Goal: Task Accomplishment & Management: Manage account settings

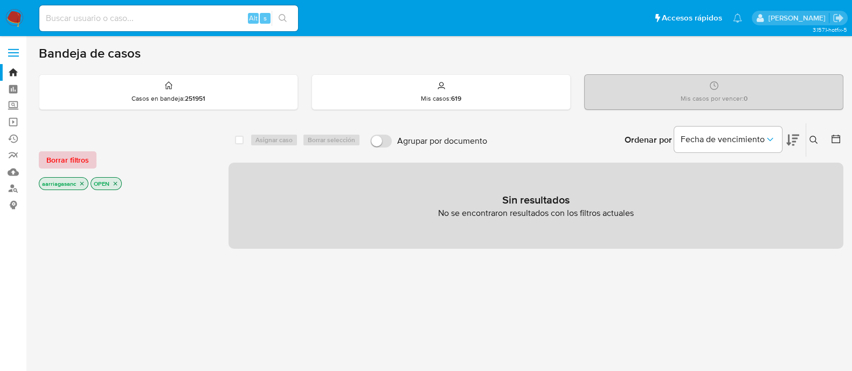
click at [66, 156] on span "Borrar filtros" at bounding box center [67, 159] width 43 height 15
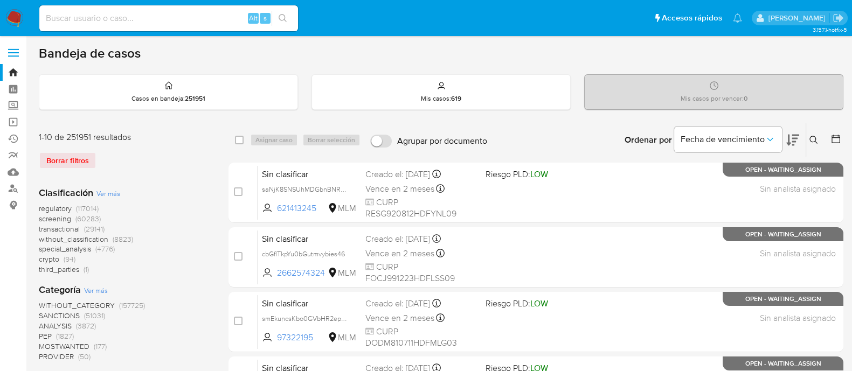
click at [46, 316] on span "SANCTIONS" at bounding box center [59, 315] width 41 height 11
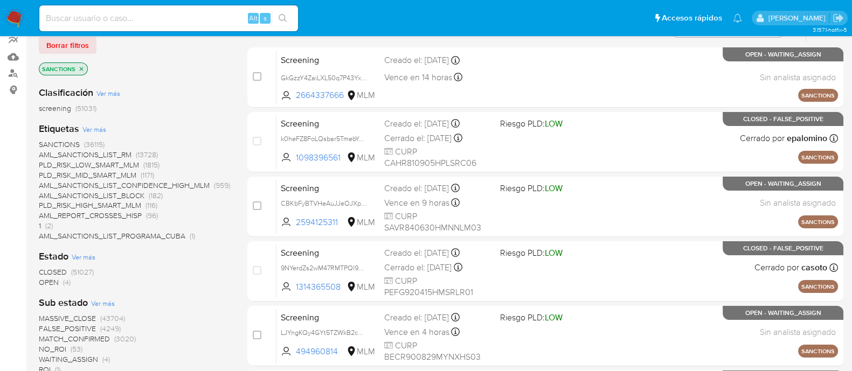
scroll to position [134, 0]
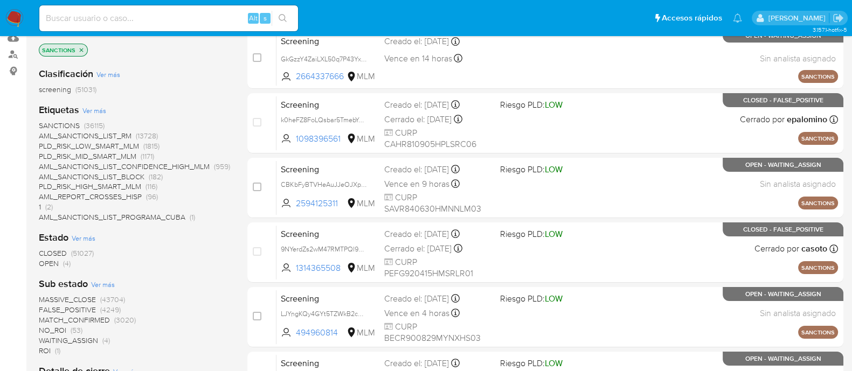
click at [50, 262] on span "OPEN" at bounding box center [49, 263] width 20 height 11
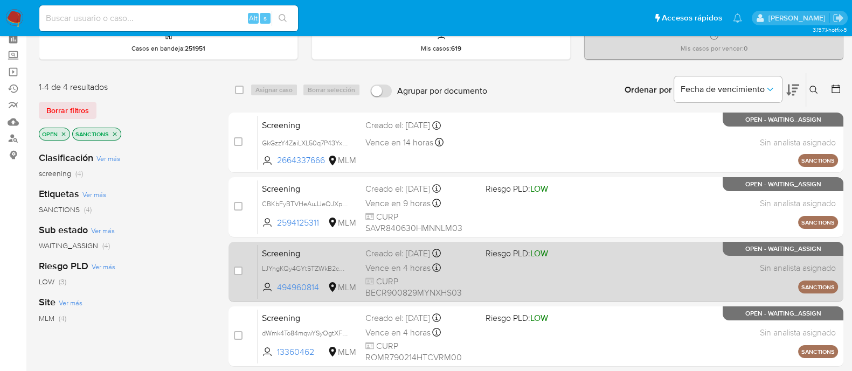
scroll to position [67, 0]
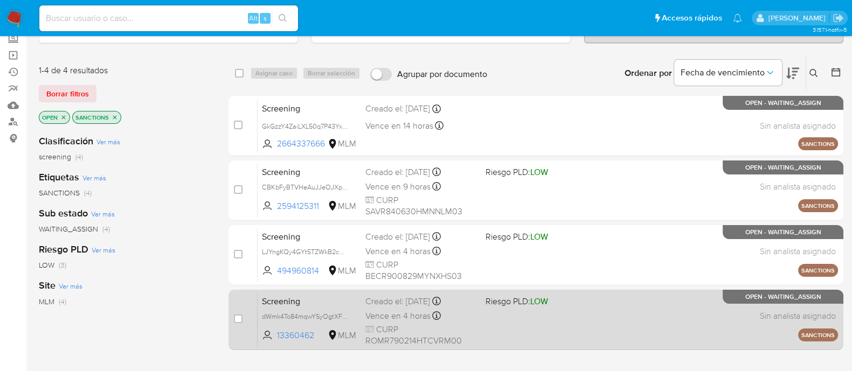
click at [586, 322] on div "Screening dWmk4To84mqwYSyOgtXFNfhB 13360462 MLM Riesgo PLD: LOW Creado el: 29/0…" at bounding box center [547, 319] width 580 height 54
click at [234, 320] on input "checkbox" at bounding box center [238, 319] width 9 height 9
checkbox input "true"
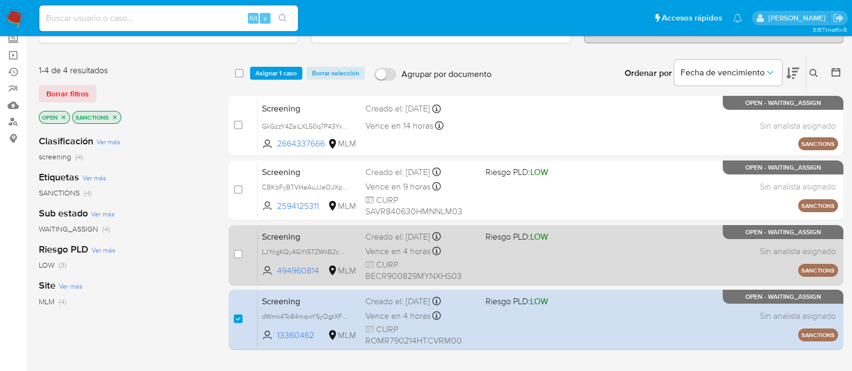
click at [565, 257] on div "Screening LJYngKQy4GYt5TZWkB2cUjYN 494960814 MLM Riesgo PLD: LOW Creado el: 29/…" at bounding box center [547, 255] width 580 height 54
click at [238, 254] on input "checkbox" at bounding box center [238, 254] width 9 height 9
checkbox input "true"
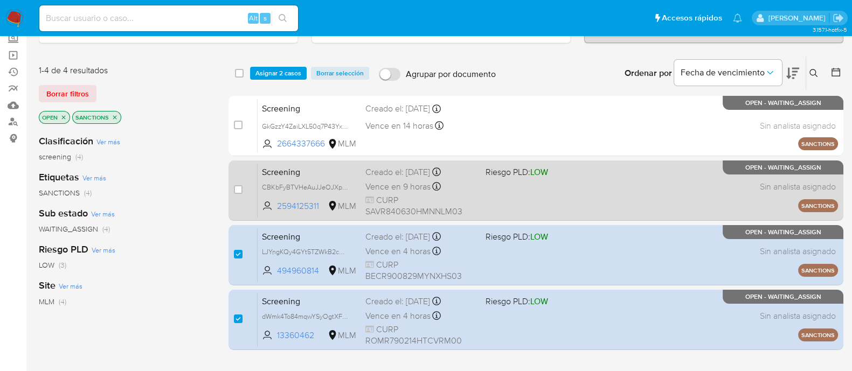
click at [496, 200] on div "Screening CBKbFyBTVHeAuJJeOJXpEtcj 2594125311 MLM Riesgo PLD: LOW Creado el: 31…" at bounding box center [547, 190] width 580 height 54
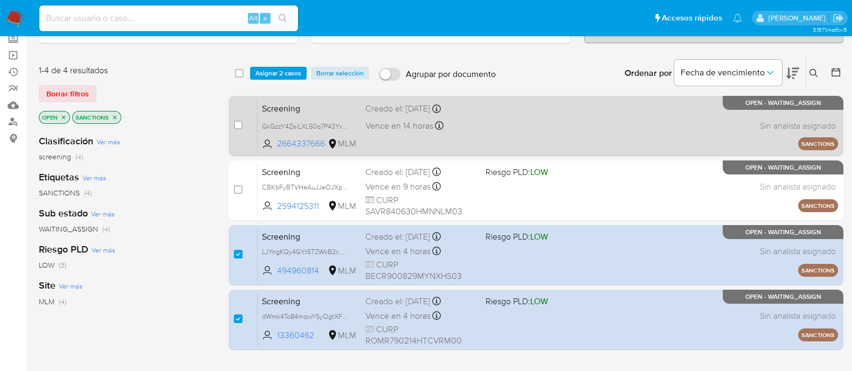
click at [527, 135] on div "Screening GkGzzY4ZaiLXL50q7P43YxZa 2664337666 MLM Creado el: 01/09/2025 Creado …" at bounding box center [547, 126] width 580 height 54
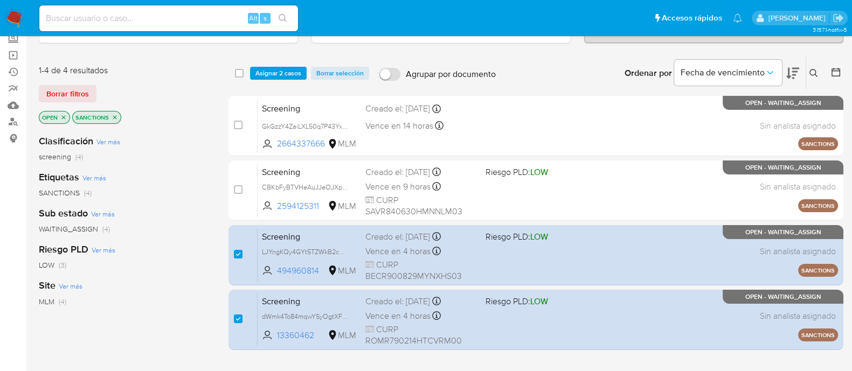
click at [285, 68] on span "Asignar 2 casos" at bounding box center [278, 73] width 46 height 11
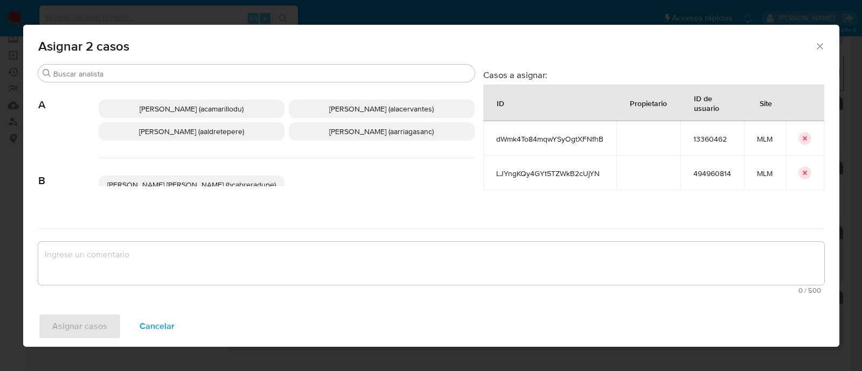
click at [373, 141] on div "Adriana Camarillo (acamarillodu) Alan Andres Cervantes (alacervantes) Alicia Al…" at bounding box center [287, 120] width 376 height 76
click at [369, 131] on span "Ana Maria Arriaga (aarriagasanc)" at bounding box center [381, 131] width 104 height 11
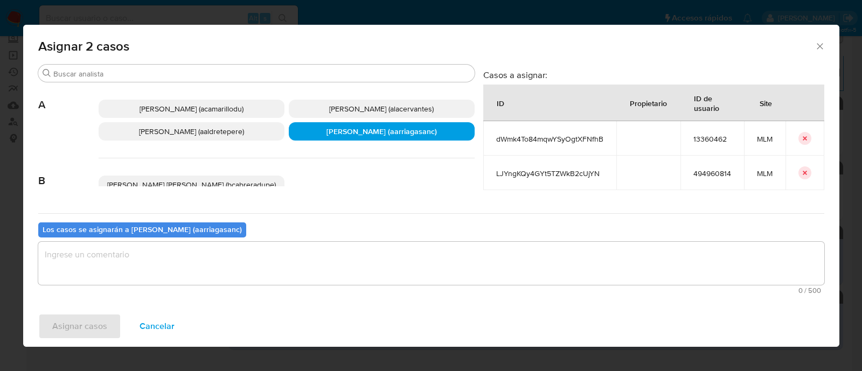
click at [269, 246] on textarea "assign-modal" at bounding box center [431, 263] width 786 height 43
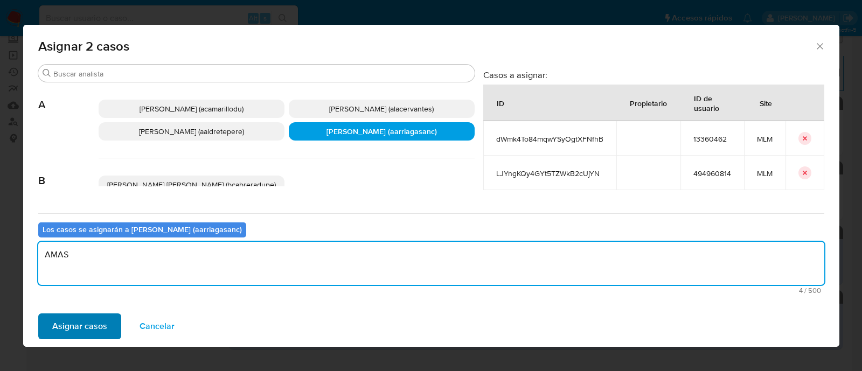
type textarea "AMAS"
click at [61, 315] on span "Asignar casos" at bounding box center [79, 327] width 55 height 24
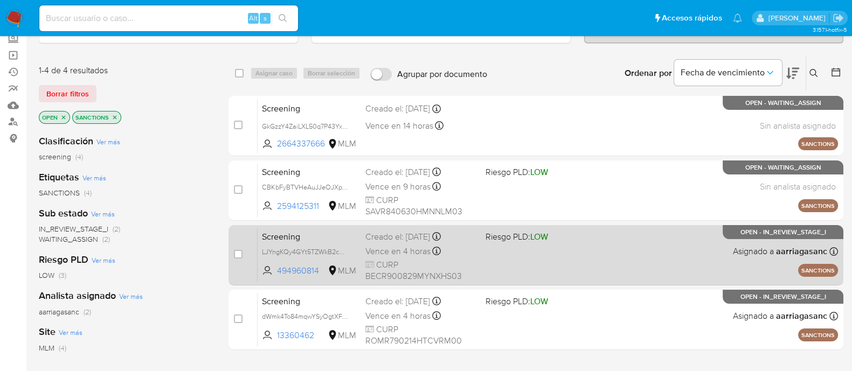
click at [539, 249] on div "Screening LJYngKQy4GYt5TZWkB2cUjYN 494960814 MLM Riesgo PLD: LOW Creado el: 29/…" at bounding box center [547, 255] width 580 height 54
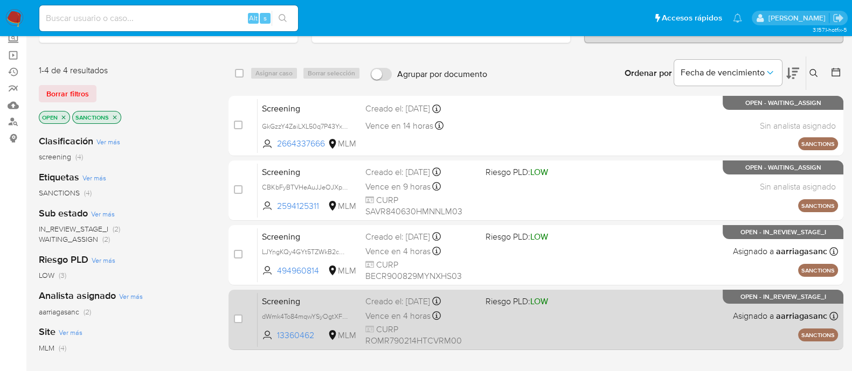
click at [517, 316] on div "Screening dWmk4To84mqwYSyOgtXFNfhB 13360462 MLM Riesgo PLD: LOW Creado el: 29/0…" at bounding box center [547, 319] width 580 height 54
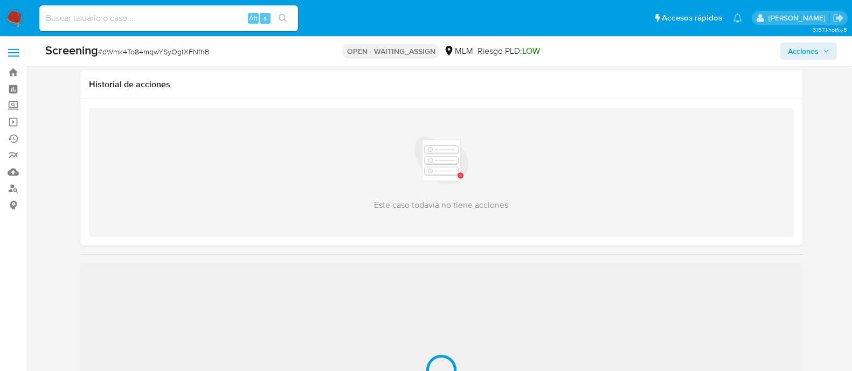
scroll to position [134, 0]
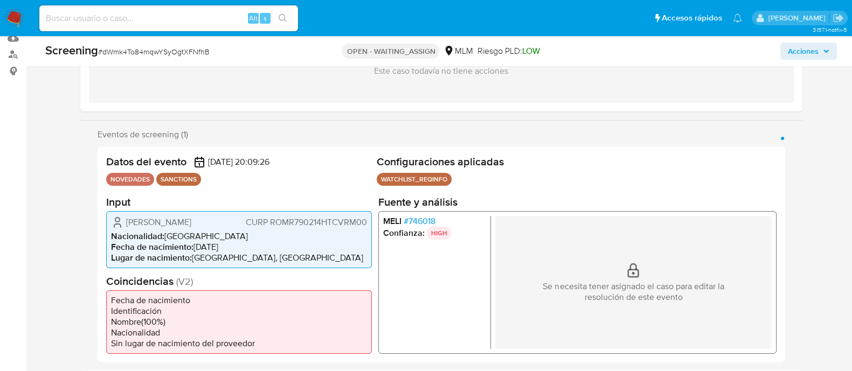
select select "10"
click at [359, 263] on li "Lugar de nacimiento : MEXICO, TABASCO" at bounding box center [239, 257] width 256 height 11
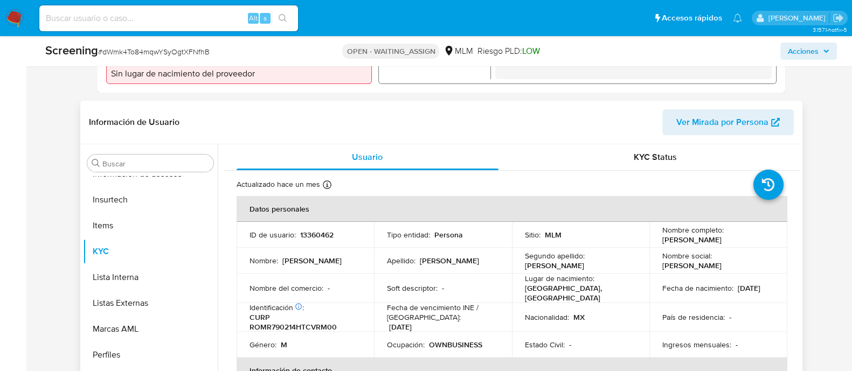
click at [493, 248] on td "Tipo entidad : Persona" at bounding box center [443, 235] width 138 height 26
click at [322, 239] on p "13360462" at bounding box center [316, 235] width 33 height 10
drag, startPoint x: 322, startPoint y: 239, endPoint x: 320, endPoint y: 249, distance: 9.8
click at [321, 240] on p "13360462" at bounding box center [316, 235] width 33 height 10
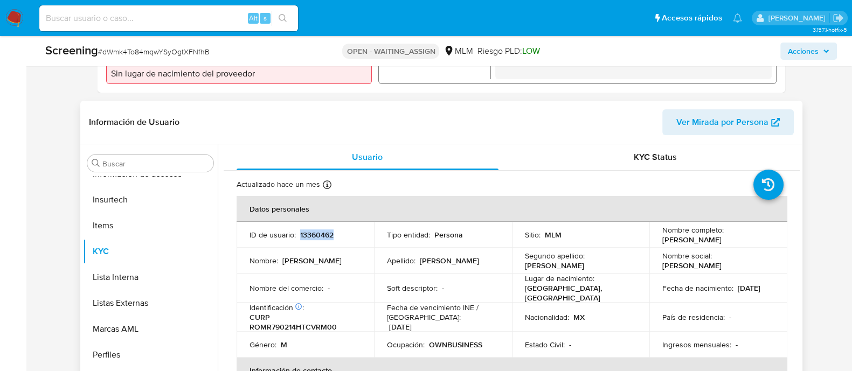
copy p "13360462"
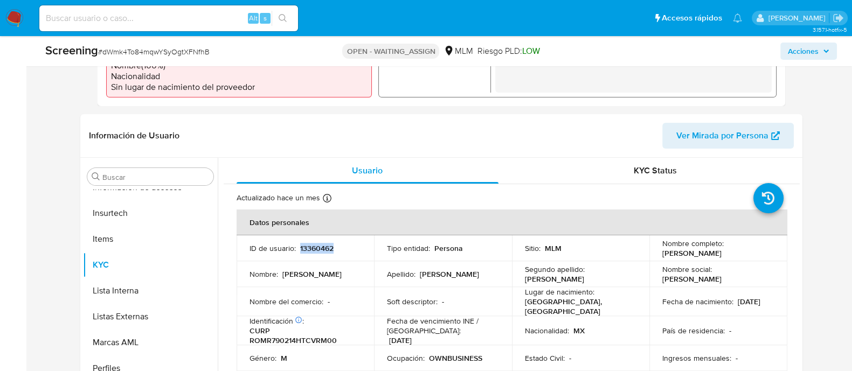
scroll to position [471, 0]
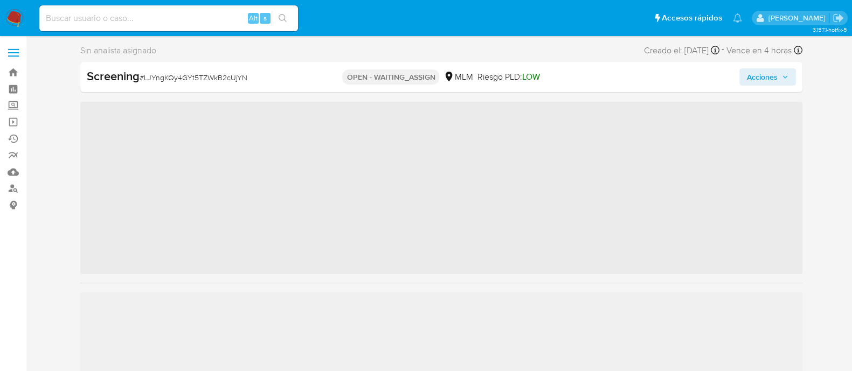
scroll to position [455, 0]
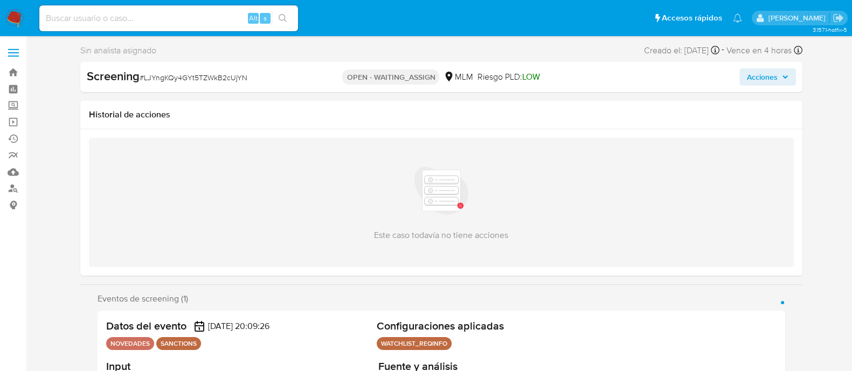
select select "10"
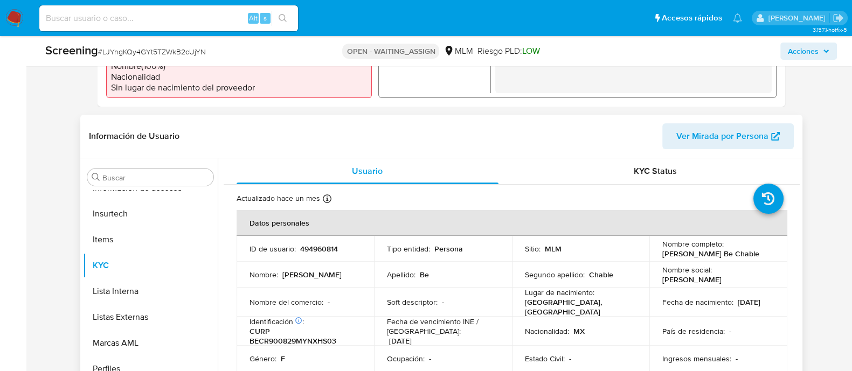
scroll to position [404, 0]
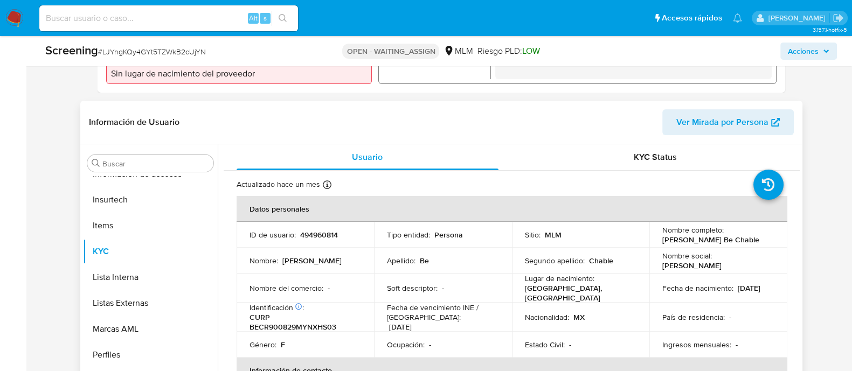
click at [459, 275] on td "Soft descriptor : -" at bounding box center [443, 288] width 138 height 29
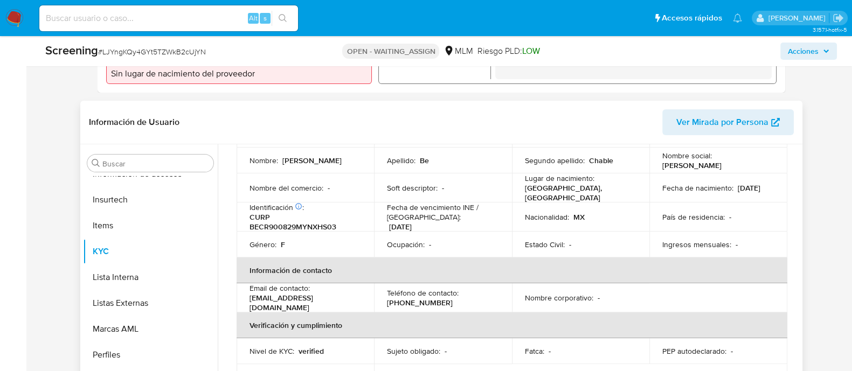
scroll to position [0, 0]
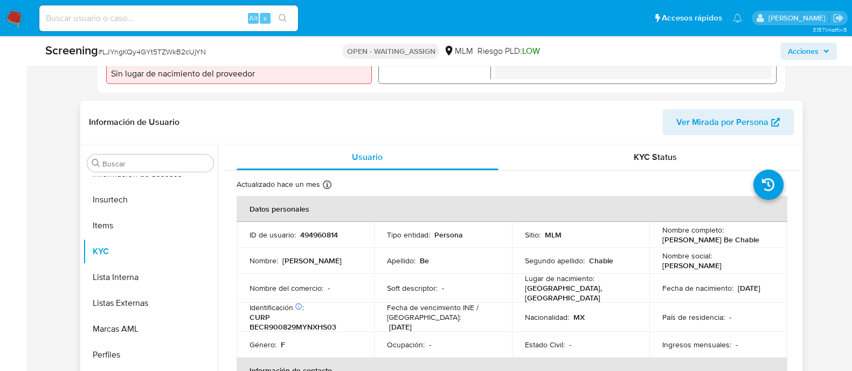
click at [323, 234] on p "494960814" at bounding box center [319, 235] width 38 height 10
click at [318, 234] on p "494960814" at bounding box center [319, 235] width 38 height 10
click at [318, 233] on p "494960814" at bounding box center [319, 235] width 38 height 10
copy p "494960814"
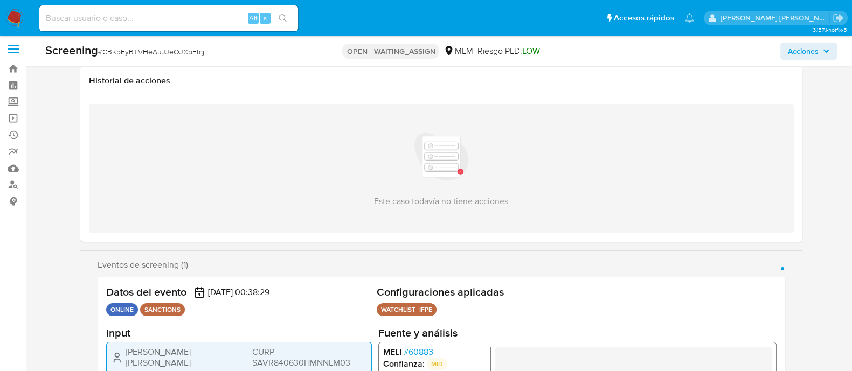
scroll to position [202, 0]
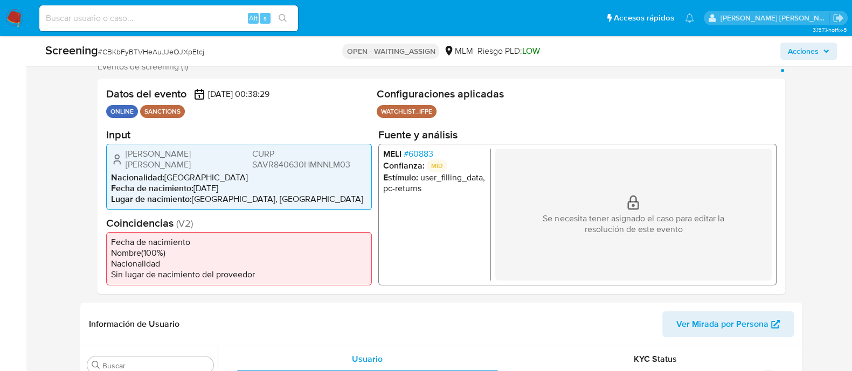
select select "10"
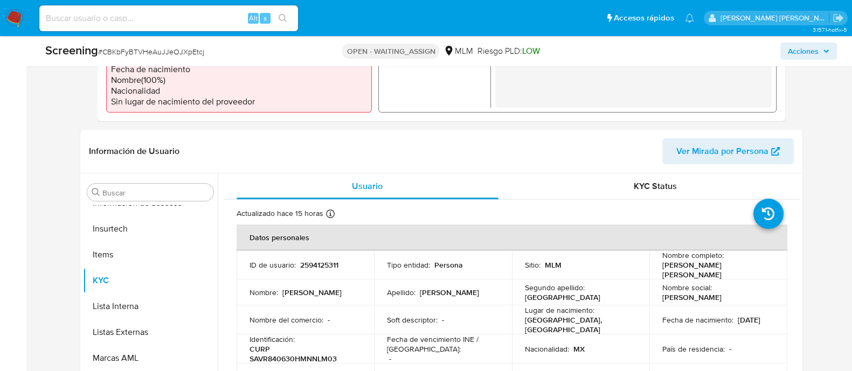
scroll to position [471, 0]
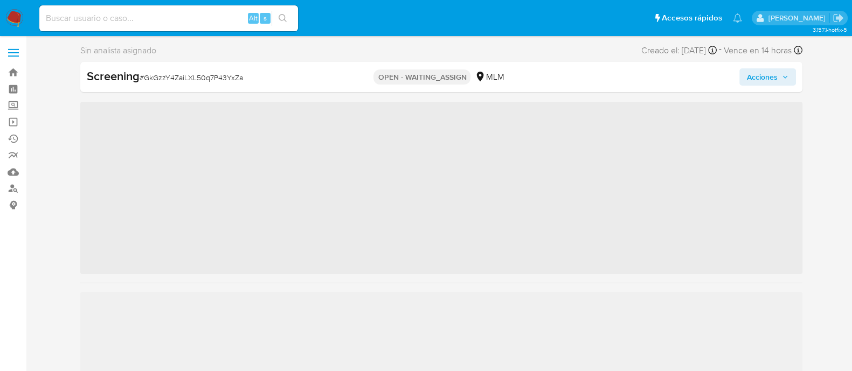
scroll to position [455, 0]
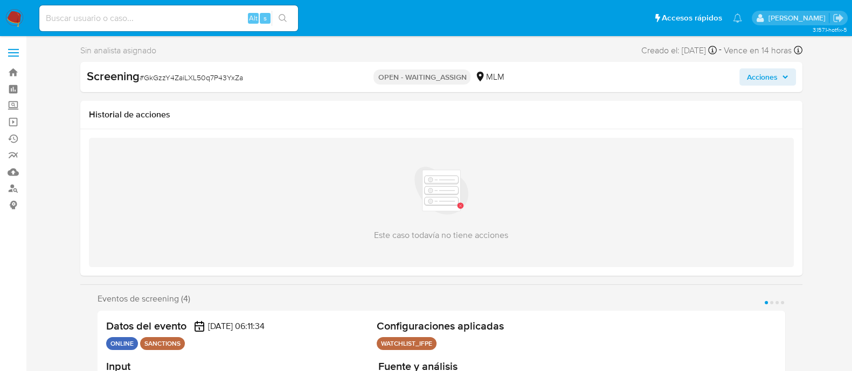
select select "10"
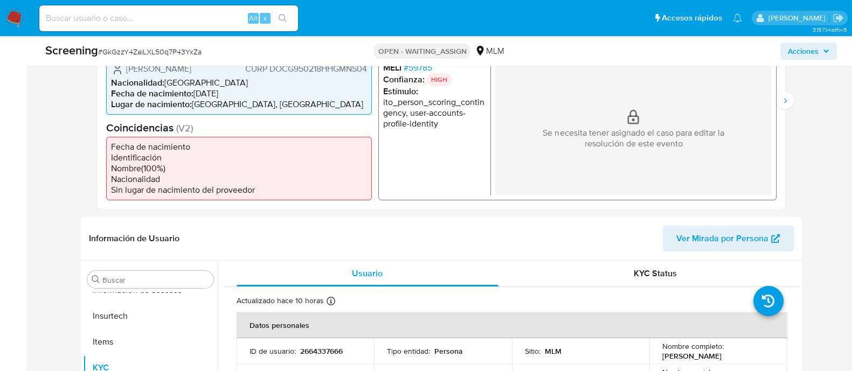
scroll to position [269, 0]
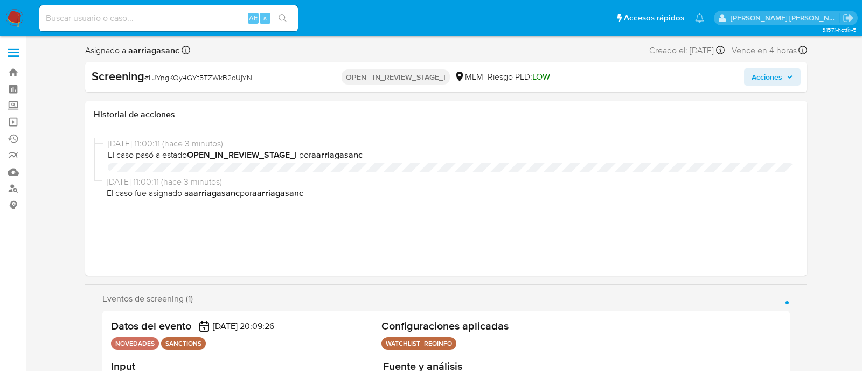
select select "10"
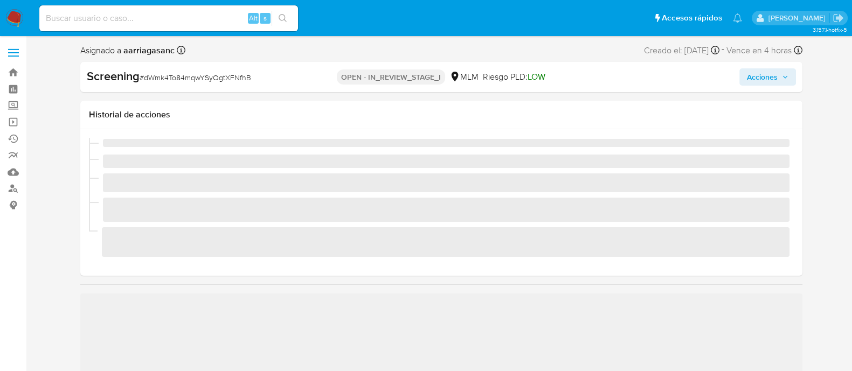
scroll to position [455, 0]
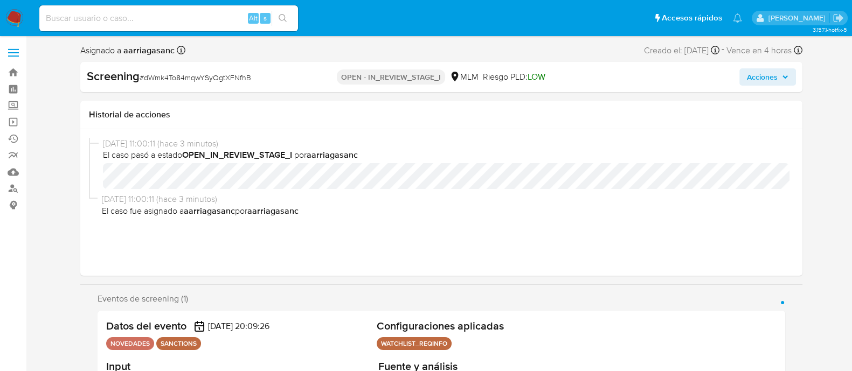
select select "10"
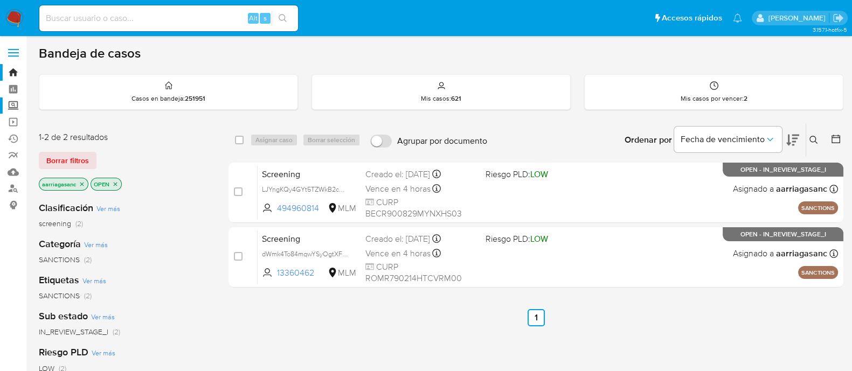
click at [15, 103] on label "Screening" at bounding box center [64, 105] width 128 height 17
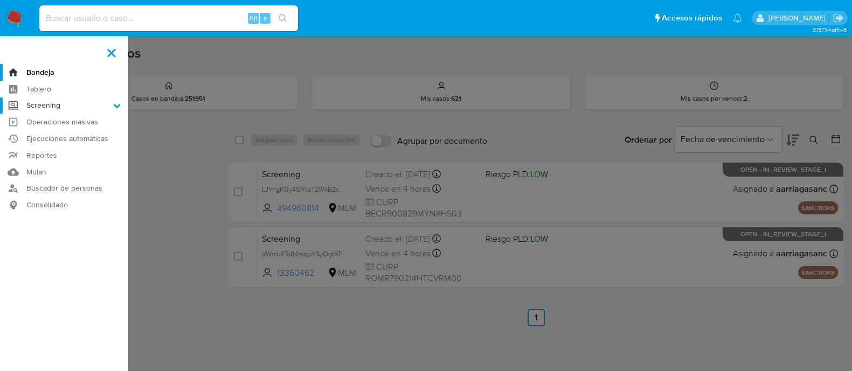
click at [0, 0] on input "Screening" at bounding box center [0, 0] width 0 height 0
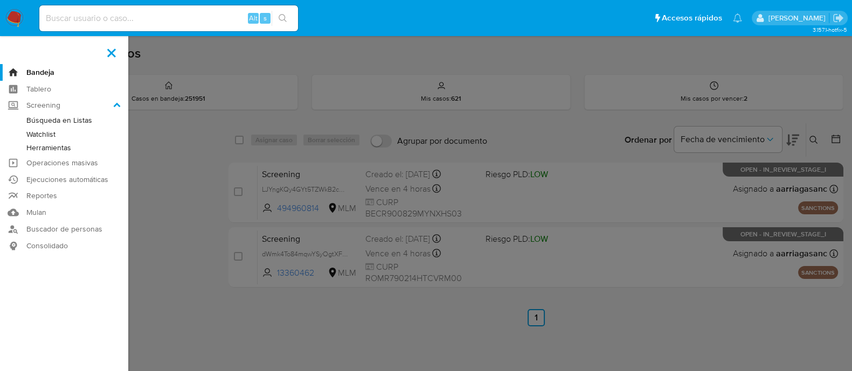
click at [48, 134] on link "Watchlist" at bounding box center [64, 134] width 128 height 13
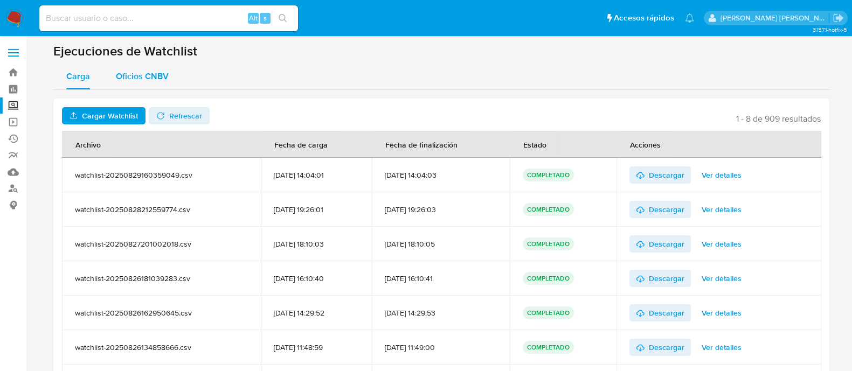
click at [141, 79] on span "Oficios CNBV" at bounding box center [142, 76] width 53 height 12
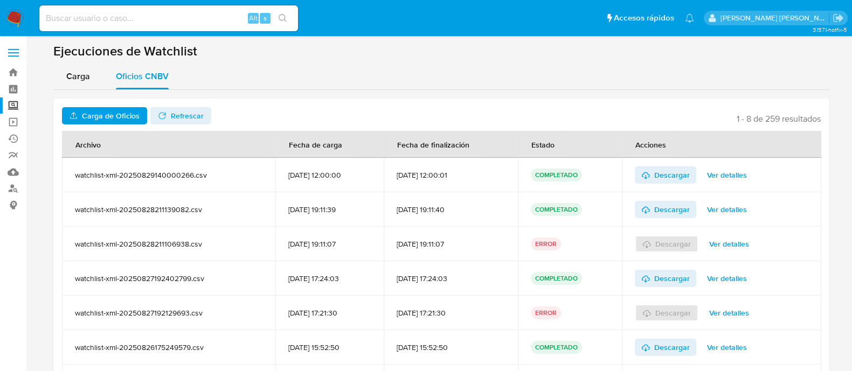
click at [115, 115] on span "Carga de Oficios" at bounding box center [111, 115] width 58 height 17
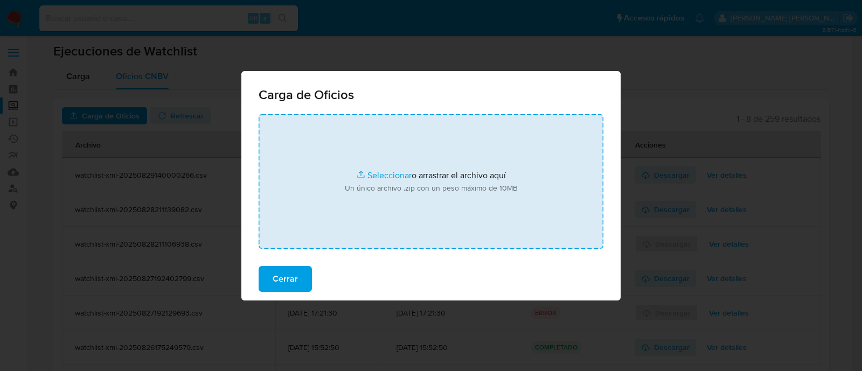
click at [367, 177] on input "file" at bounding box center [431, 181] width 345 height 135
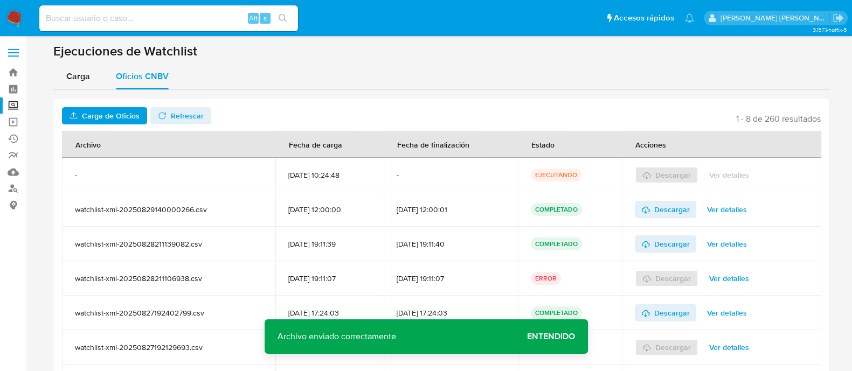
click at [536, 337] on span "Entendido" at bounding box center [551, 337] width 48 height 0
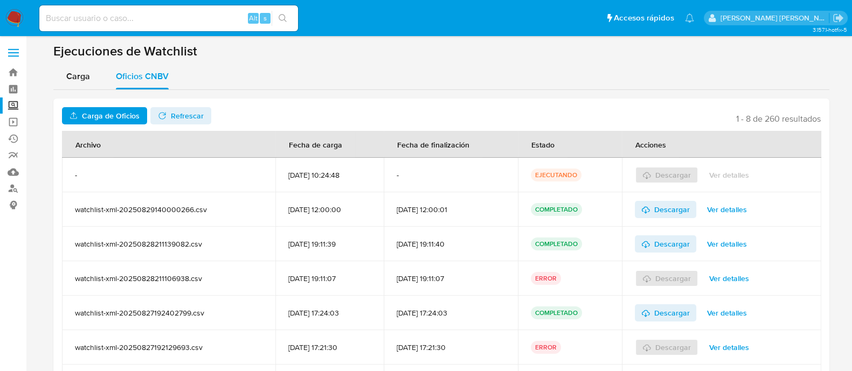
click at [164, 120] on span "Refrescar" at bounding box center [181, 115] width 46 height 15
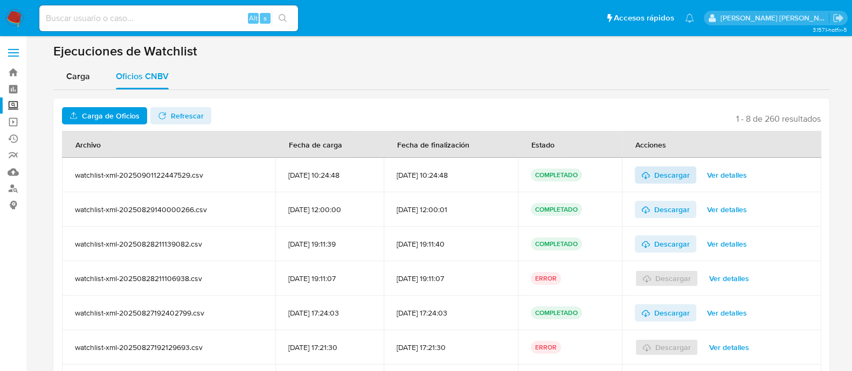
click at [675, 176] on span "Descargar" at bounding box center [672, 174] width 36 height 17
click at [9, 108] on label "Screening" at bounding box center [64, 105] width 128 height 17
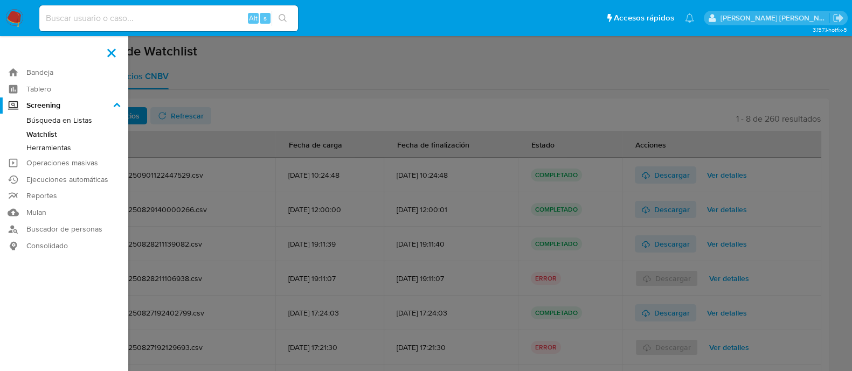
click at [0, 0] on input "Screening" at bounding box center [0, 0] width 0 height 0
click at [61, 118] on link "Búsqueda en Listas" at bounding box center [64, 120] width 128 height 13
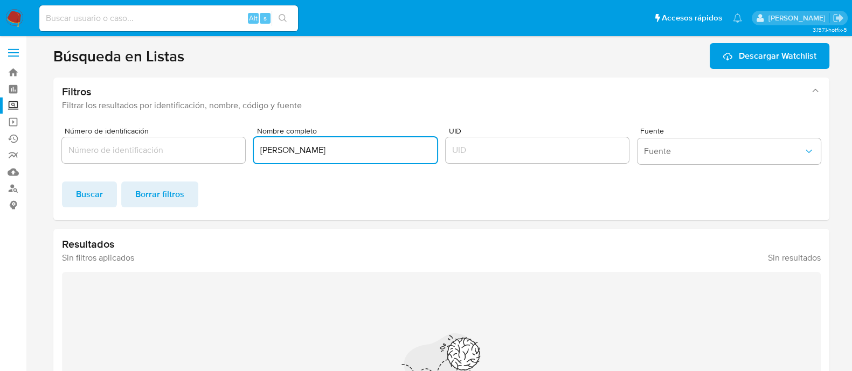
click at [381, 157] on input "[PERSON_NAME]" at bounding box center [345, 150] width 183 height 14
click at [381, 157] on input "GILDARDO LÓPEZ ASTUDILLO" at bounding box center [345, 150] width 183 height 14
click at [381, 156] on input "GILDARDO LÓPEZ ASTUDILLO" at bounding box center [345, 150] width 183 height 14
paste input "FLORES SÁNCHEZ"
type input "MARÍA ROSAURA FLORES SÁNCHEZ"
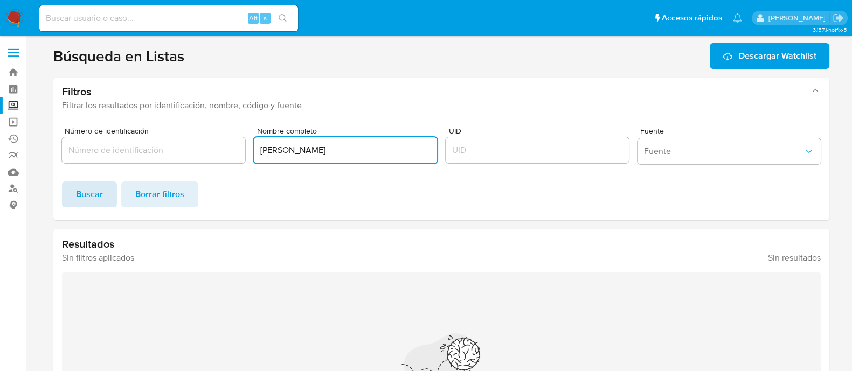
click at [102, 199] on button "Buscar" at bounding box center [89, 195] width 55 height 26
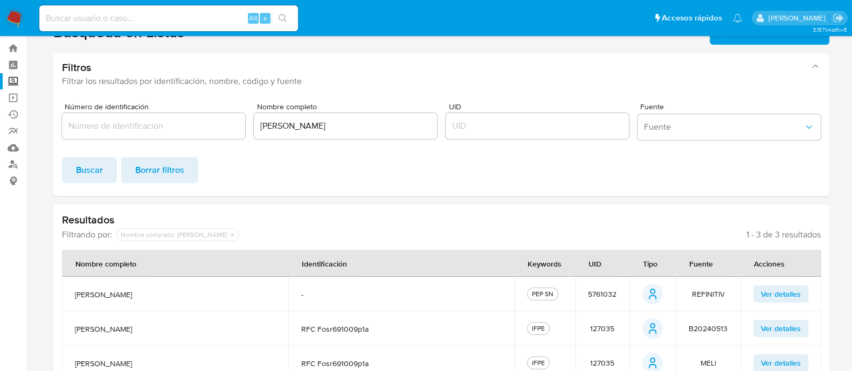
scroll to position [48, 0]
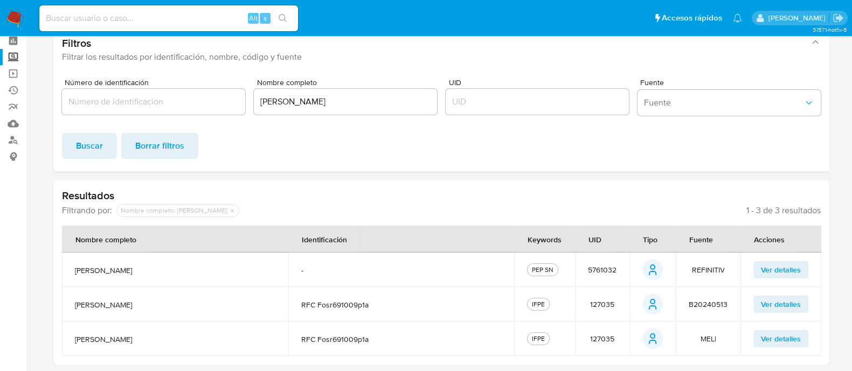
click at [612, 303] on span "127035" at bounding box center [602, 304] width 24 height 10
click at [603, 302] on span "127035" at bounding box center [602, 304] width 24 height 10
click at [405, 103] on input "MARÍA ROSAURA FLORES SÁNCHEZ" at bounding box center [345, 102] width 183 height 14
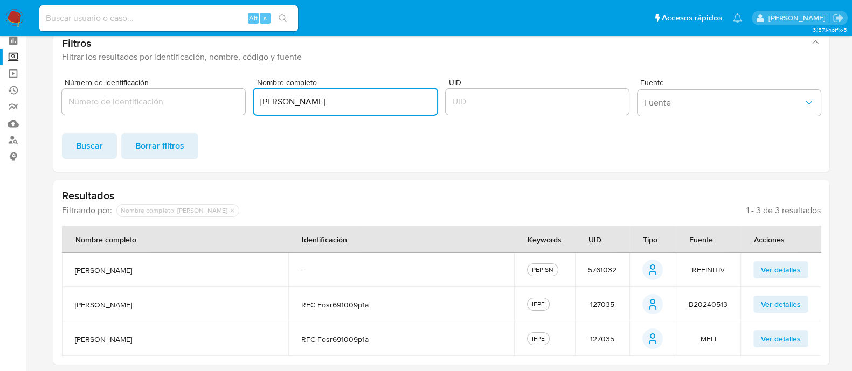
click at [405, 103] on input "MARÍA ROSAURA FLORES SÁNCHEZ" at bounding box center [345, 102] width 183 height 14
paste input "MANUEL ALBERTO"
paste input "CERVANTES RAMOS"
type input "MANUEL ALBERTO CERVANTES RAMOS"
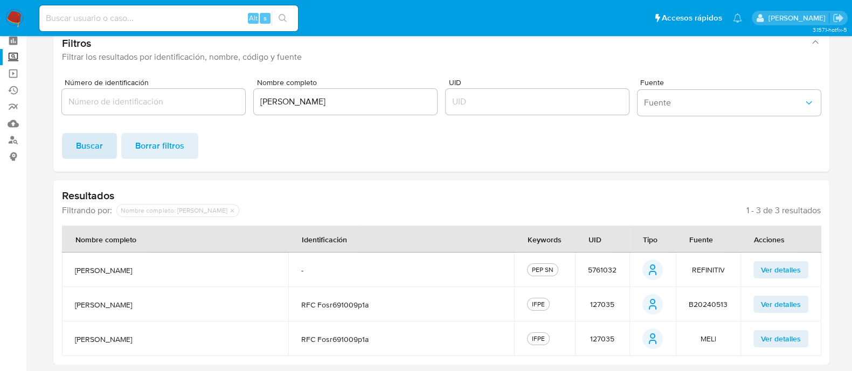
click at [67, 141] on button "Buscar" at bounding box center [89, 146] width 55 height 26
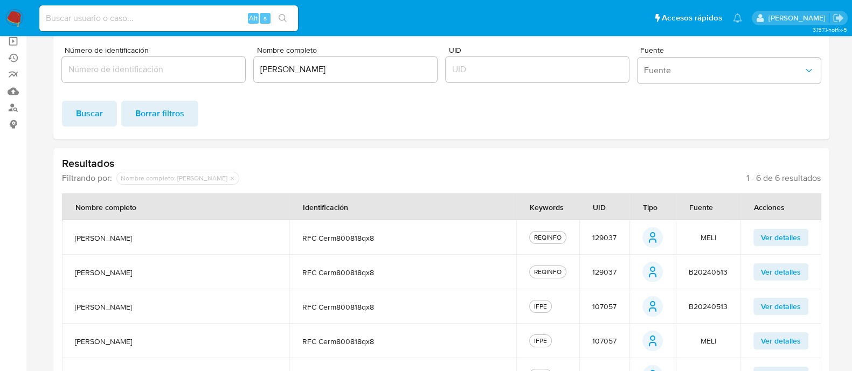
scroll to position [152, 0]
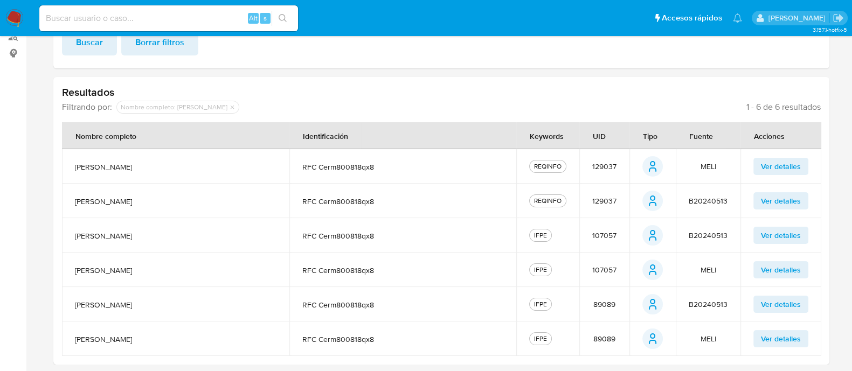
click at [605, 235] on span "107057" at bounding box center [604, 236] width 24 height 10
click at [603, 303] on span "89089" at bounding box center [604, 304] width 22 height 10
click at [598, 303] on span "89089" at bounding box center [604, 304] width 22 height 10
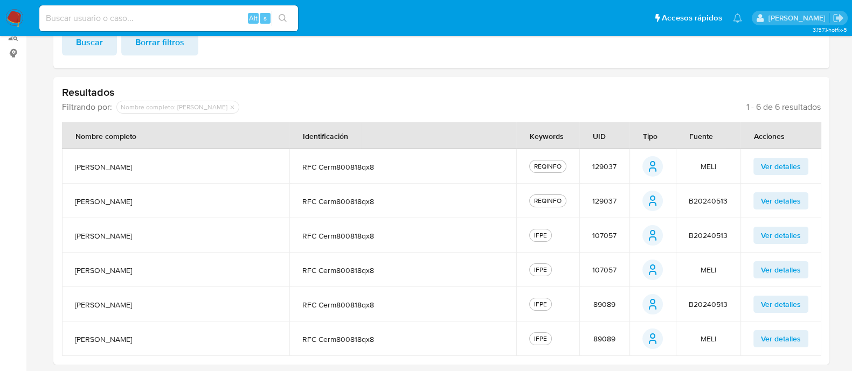
click at [598, 303] on span "89089" at bounding box center [604, 304] width 22 height 10
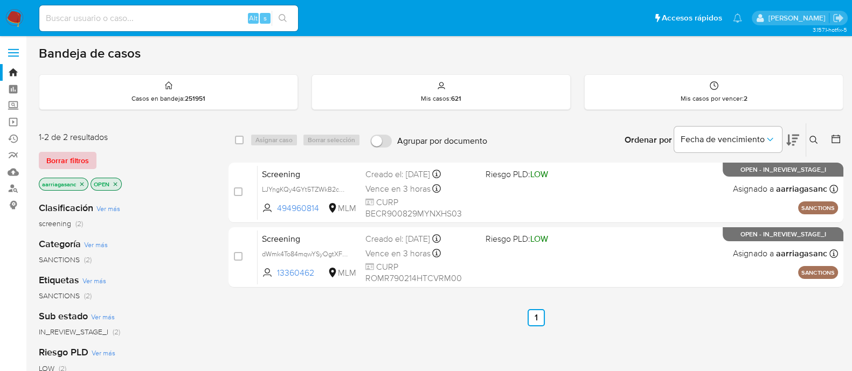
click at [78, 158] on span "Borrar filtros" at bounding box center [67, 160] width 43 height 15
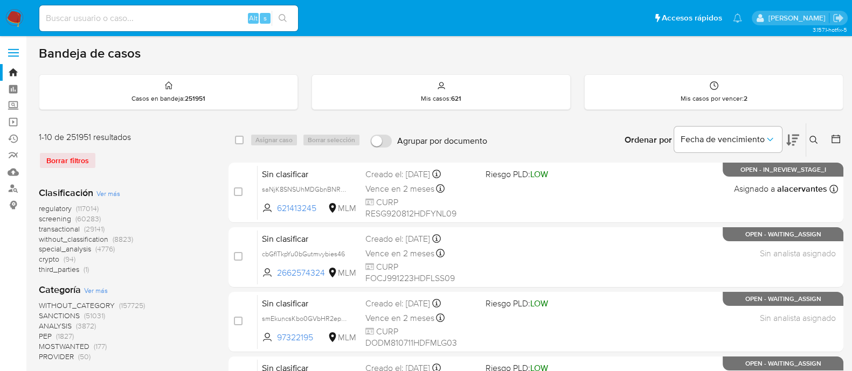
click at [20, 21] on img at bounding box center [14, 18] width 18 height 18
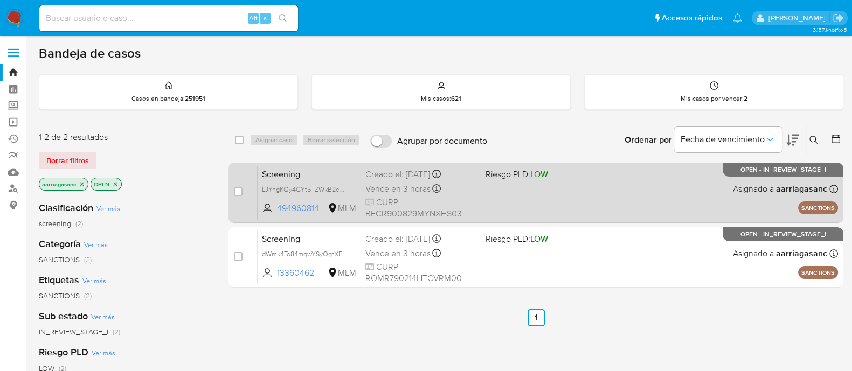
click at [499, 198] on div "Screening LJYngKQy4GYt5TZWkB2cUjYN 494960814 MLM Riesgo PLD: LOW Creado el: 29/…" at bounding box center [547, 192] width 580 height 54
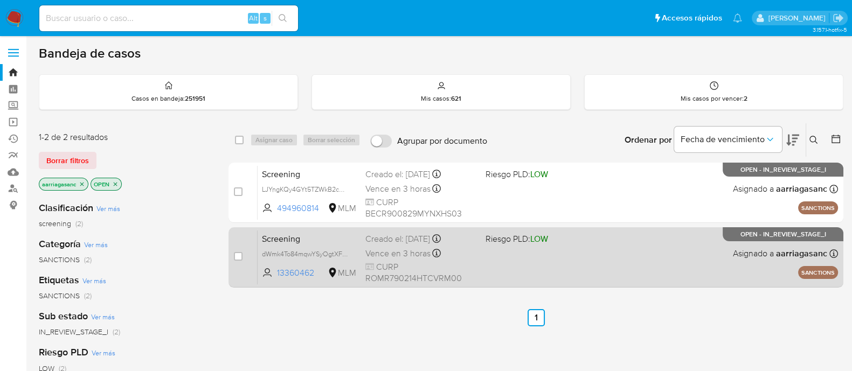
click at [494, 264] on div "Screening dWmk4To84mqwYSyOgtXFNfhB 13360462 MLM Riesgo PLD: LOW Creado el: 29/0…" at bounding box center [547, 257] width 580 height 54
click at [237, 253] on input "checkbox" at bounding box center [238, 256] width 9 height 9
checkbox input "true"
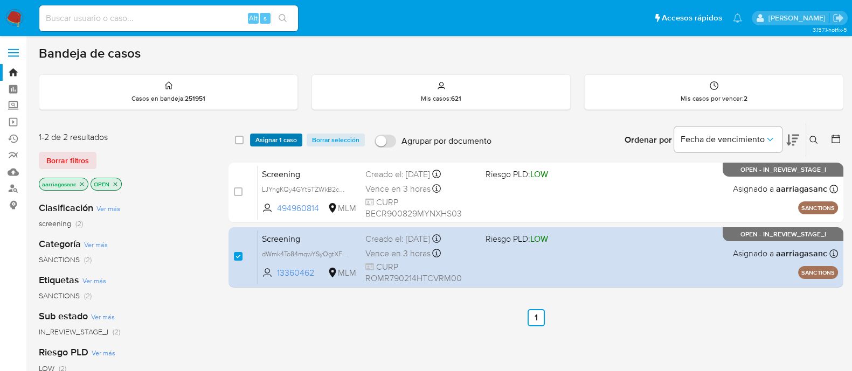
click at [272, 141] on span "Asignar 1 caso" at bounding box center [275, 140] width 41 height 11
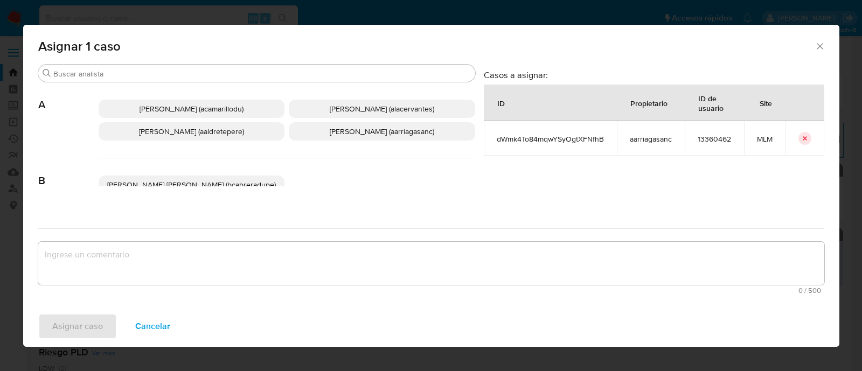
click at [412, 127] on span "Ana Maria Arriaga (aarriagasanc)" at bounding box center [382, 131] width 104 height 11
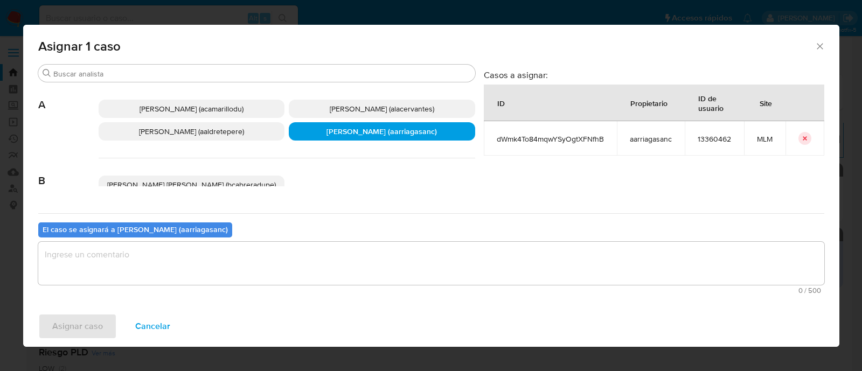
click at [285, 283] on textarea "assign-modal" at bounding box center [431, 263] width 786 height 43
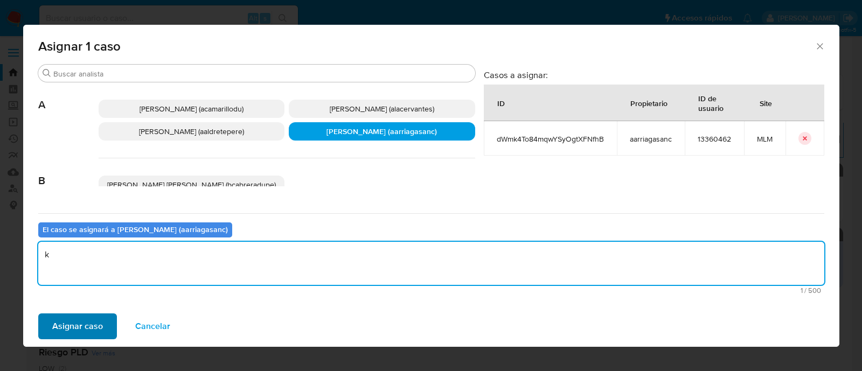
type textarea "k"
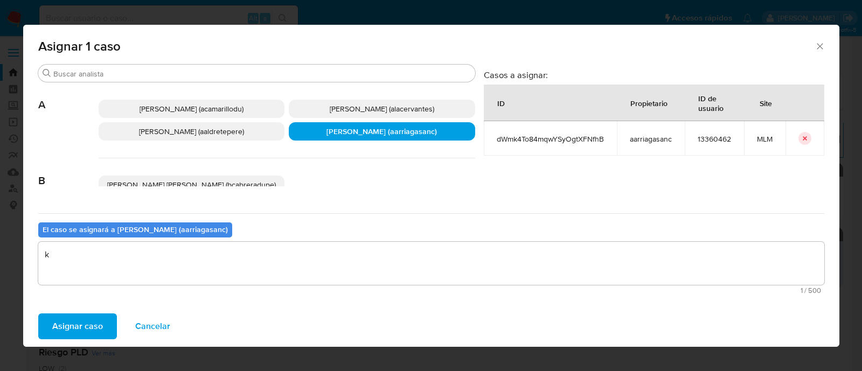
click at [77, 335] on span "Asignar caso" at bounding box center [77, 327] width 51 height 24
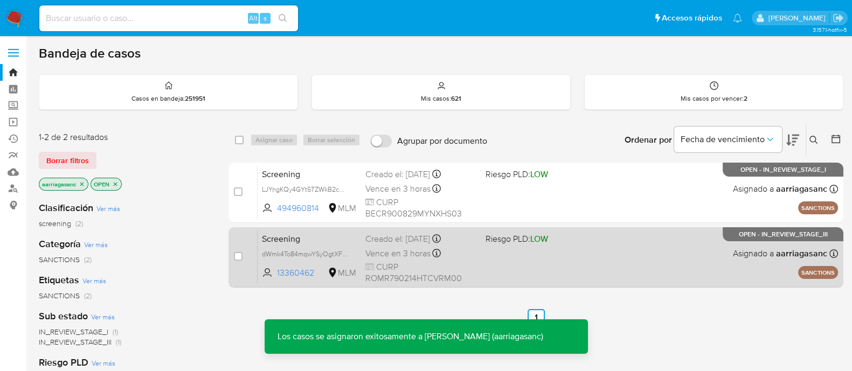
click at [566, 270] on div "Screening dWmk4To84mqwYSyOgtXFNfhB 13360462 MLM Riesgo PLD: LOW Creado el: 29/0…" at bounding box center [547, 257] width 580 height 54
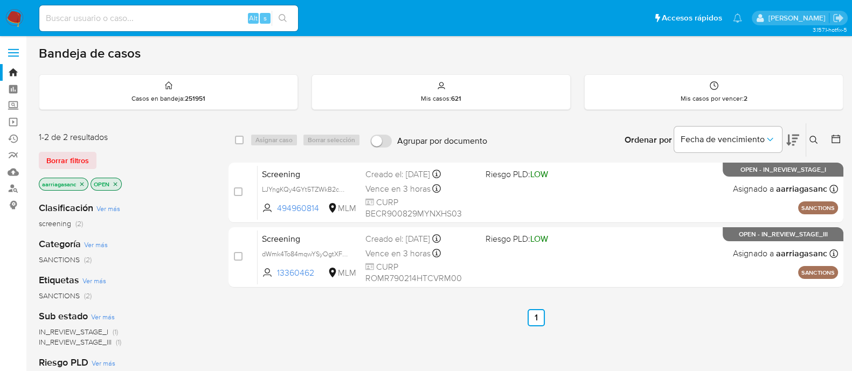
click at [15, 20] on img at bounding box center [14, 18] width 18 height 18
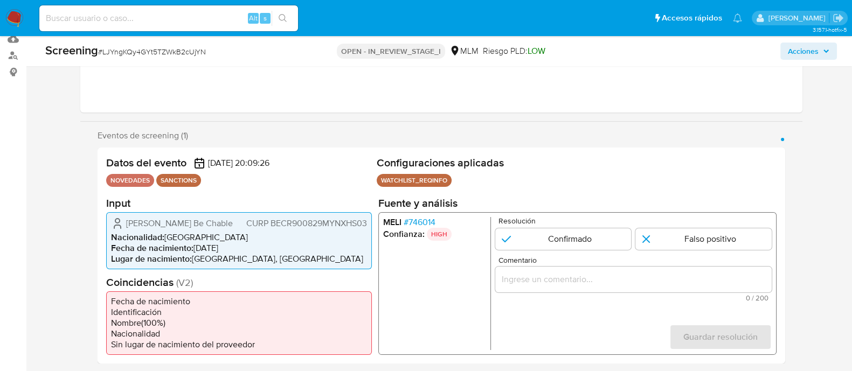
scroll to position [134, 0]
select select "10"
click at [557, 234] on input "1 de 1" at bounding box center [562, 238] width 136 height 22
radio input "true"
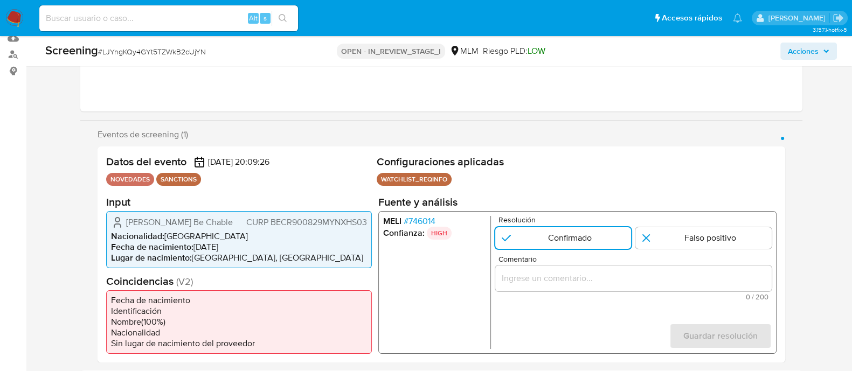
click at [525, 281] on input "Comentario" at bounding box center [632, 278] width 276 height 14
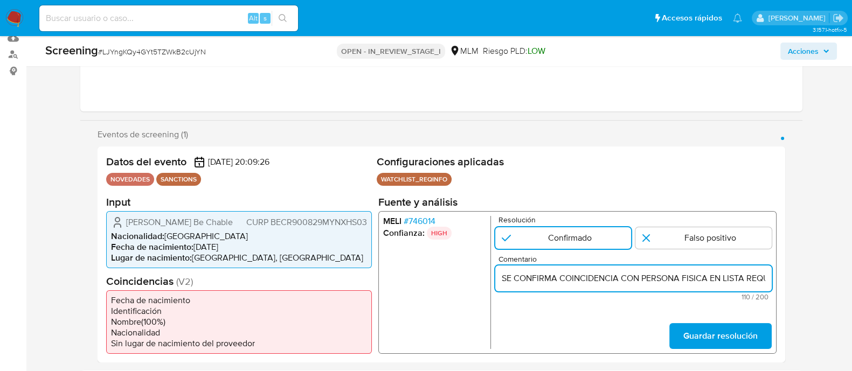
scroll to position [0, 257]
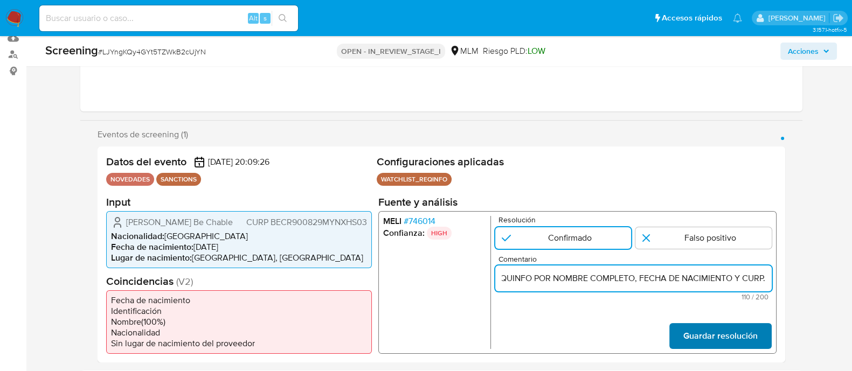
type input "SE CONFIRMA COINCIDENCIA CON PERSONA FISICA EN LISTA REQUINFO POR NOMBRE COMPLE…"
click at [673, 336] on button "Guardar resolución" at bounding box center [719, 336] width 102 height 26
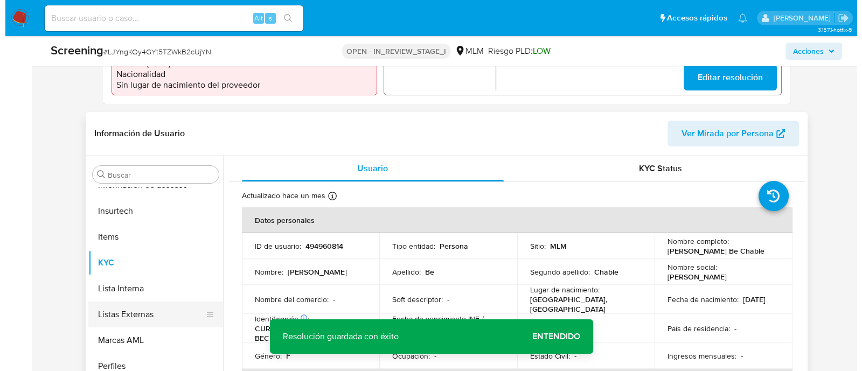
scroll to position [404, 0]
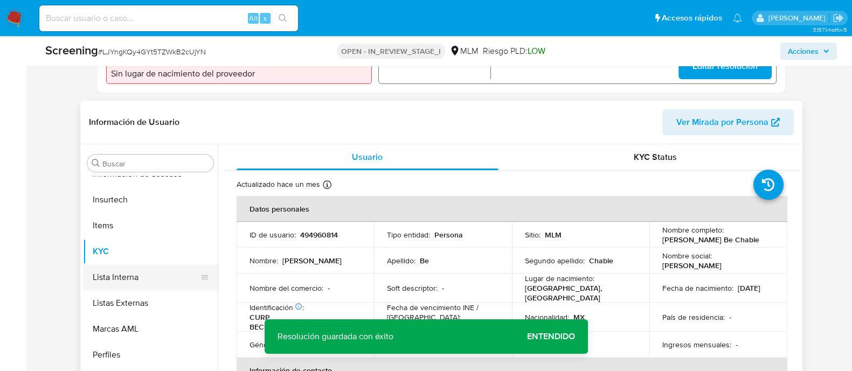
click at [168, 278] on button "Lista Interna" at bounding box center [146, 277] width 126 height 26
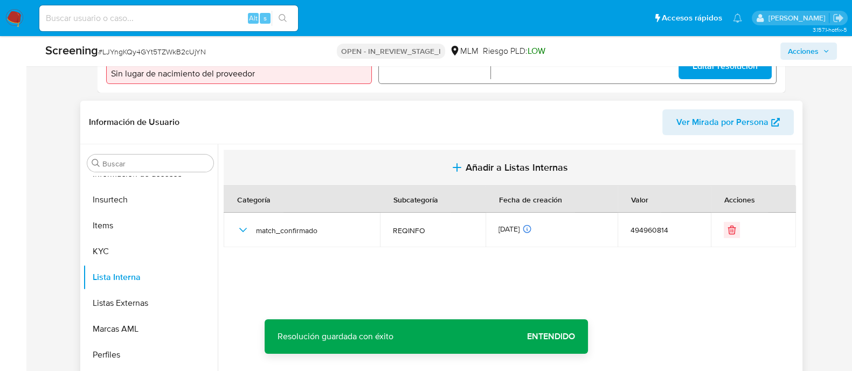
click at [485, 164] on span "Añadir a Listas Internas" at bounding box center [516, 168] width 102 height 12
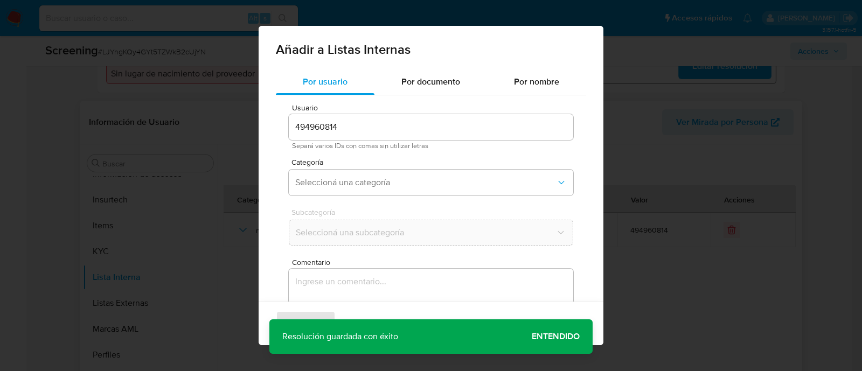
click at [201, 191] on div "Añadir a Listas Internas Por usuario Por documento Por nombre Usuario 494960814…" at bounding box center [431, 185] width 862 height 371
click at [783, 236] on div "Añadir a Listas Internas Por usuario Por documento Por nombre Usuario 494960814…" at bounding box center [431, 185] width 862 height 371
click at [568, 334] on div "Agregar Cancelar" at bounding box center [431, 324] width 345 height 44
click at [652, 222] on div "Añadir a Listas Internas Por usuario Por documento Por nombre Usuario 494960814…" at bounding box center [431, 185] width 862 height 371
click at [66, 80] on div "Añadir a Listas Internas Por usuario Por documento Por nombre Usuario 494960814…" at bounding box center [431, 185] width 862 height 371
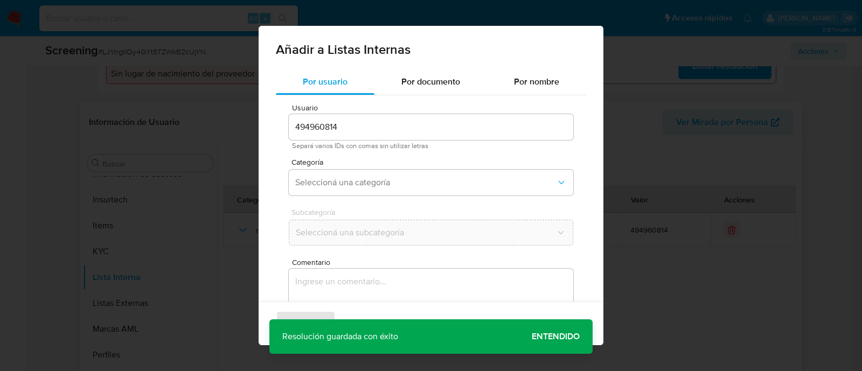
click at [543, 339] on div "Agregar Cancelar" at bounding box center [431, 324] width 345 height 44
click at [257, 167] on div "Añadir a Listas Internas Por usuario Por documento Por nombre Usuario 494960814…" at bounding box center [431, 185] width 862 height 371
click at [112, 168] on div "Añadir a Listas Internas Por usuario Por documento Por nombre Usuario 494960814…" at bounding box center [431, 185] width 862 height 371
click at [207, 202] on div "Añadir a Listas Internas Por usuario Por documento Por nombre Usuario 494960814…" at bounding box center [431, 185] width 862 height 371
click at [202, 206] on div "Añadir a Listas Internas Por usuario Por documento Por nombre Usuario 494960814…" at bounding box center [431, 185] width 862 height 371
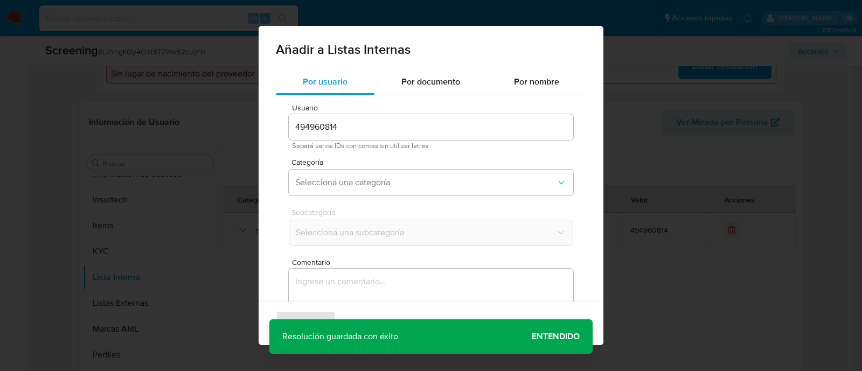
click at [203, 274] on div "Añadir a Listas Internas Por usuario Por documento Por nombre Usuario 494960814…" at bounding box center [431, 185] width 862 height 371
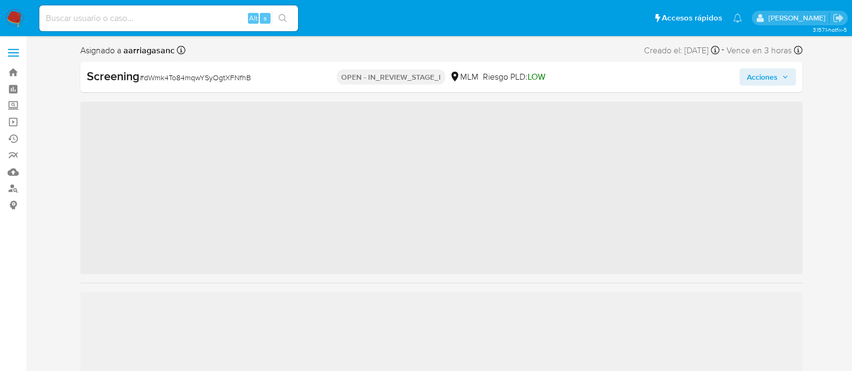
scroll to position [455, 0]
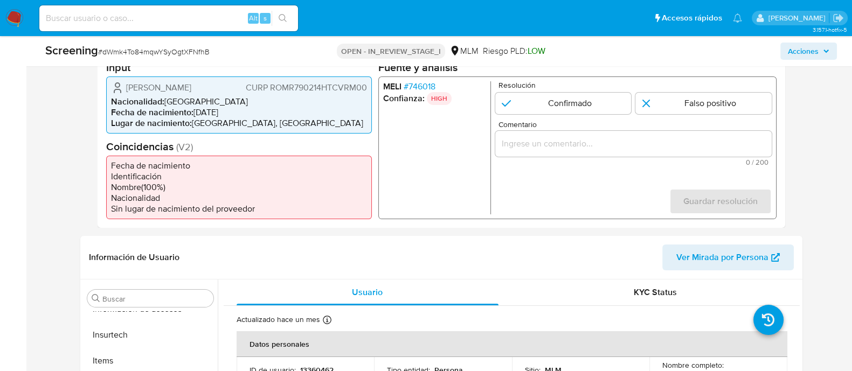
select select "10"
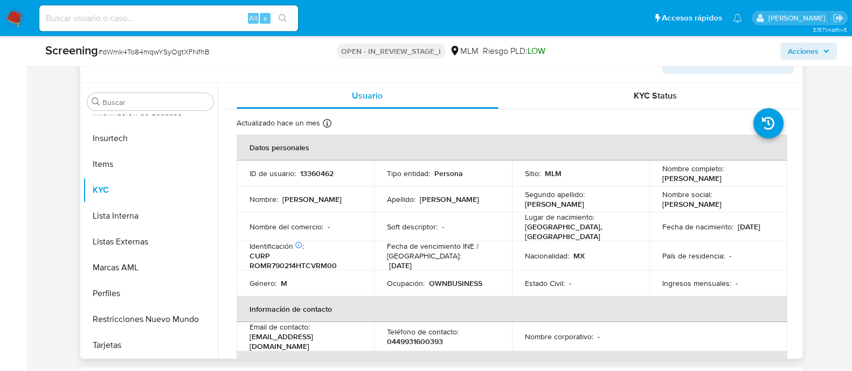
scroll to position [471, 0]
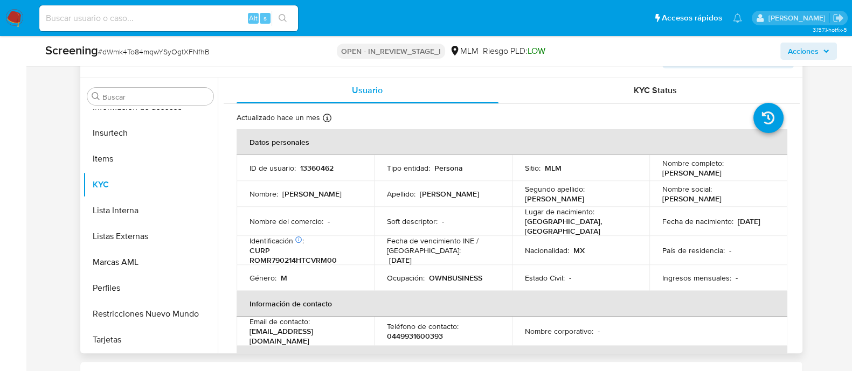
click at [462, 218] on td "Soft descriptor : -" at bounding box center [443, 221] width 138 height 29
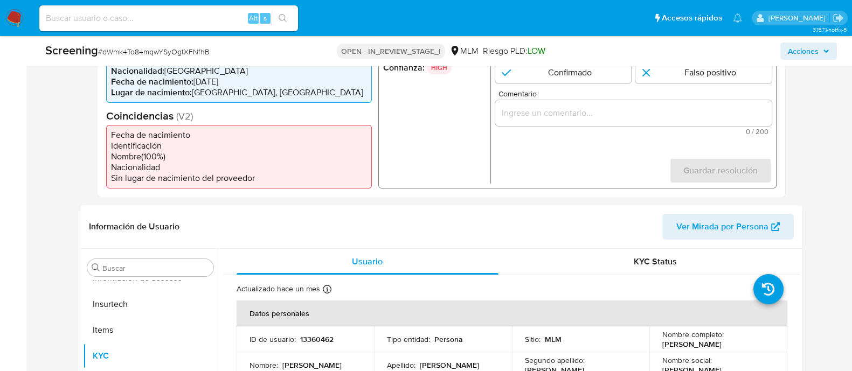
scroll to position [216, 0]
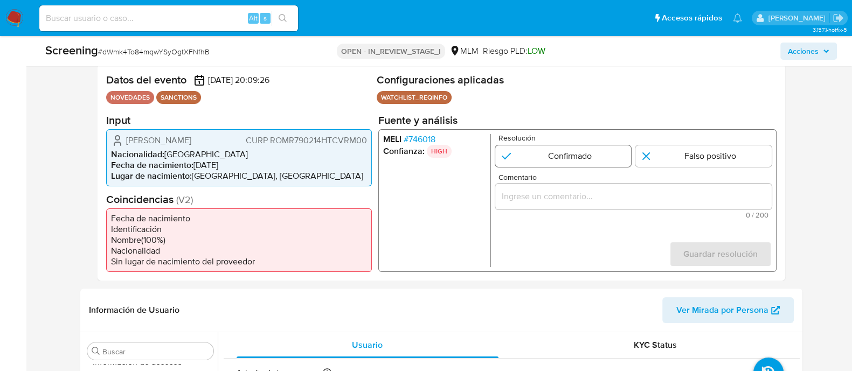
click at [595, 148] on input "1 de 1" at bounding box center [562, 156] width 136 height 22
radio input "true"
click at [571, 197] on input "Comentario" at bounding box center [632, 196] width 276 height 14
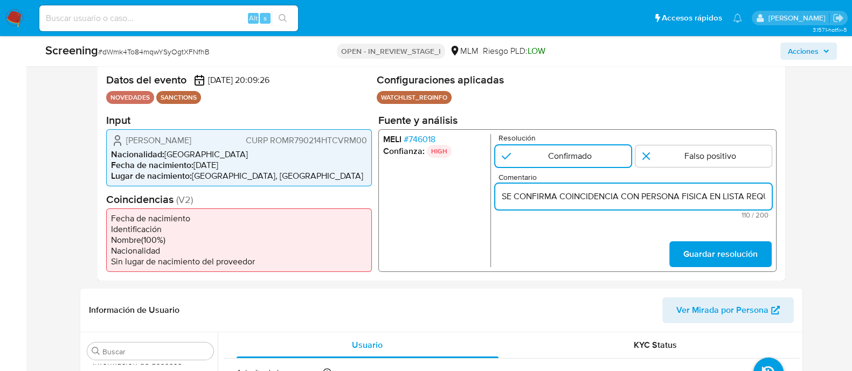
scroll to position [0, 257]
type input "SE CONFIRMA COINCIDENCIA CON PERSONA FISICA EN LISTA REQUINFO POR NOMBRE COMPLE…"
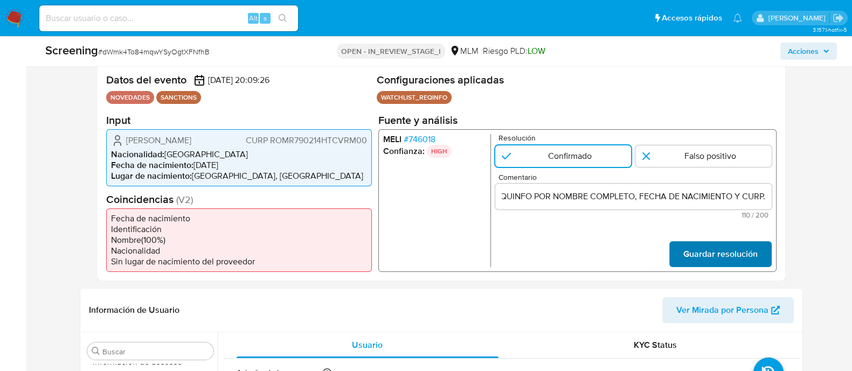
click at [723, 266] on span "Guardar resolución" at bounding box center [719, 254] width 74 height 24
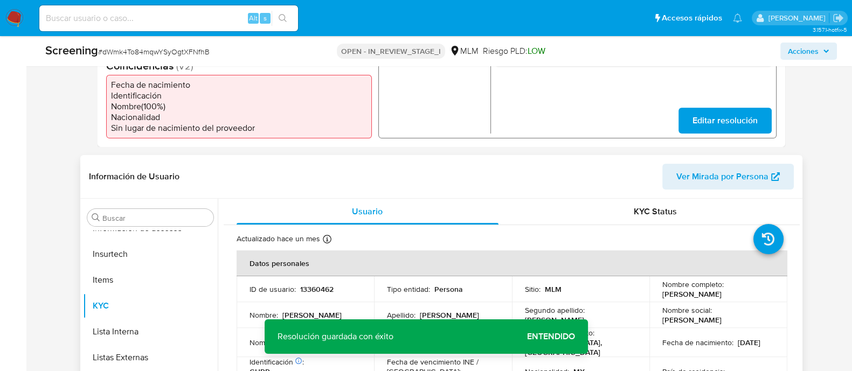
scroll to position [351, 0]
click at [553, 337] on span "Entendido" at bounding box center [551, 337] width 48 height 0
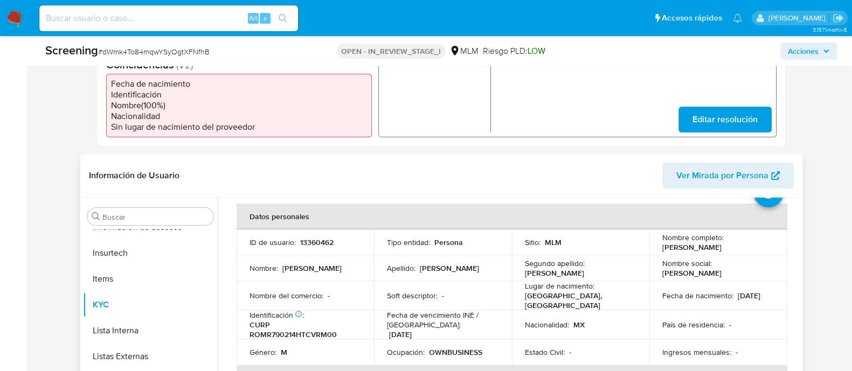
scroll to position [67, 0]
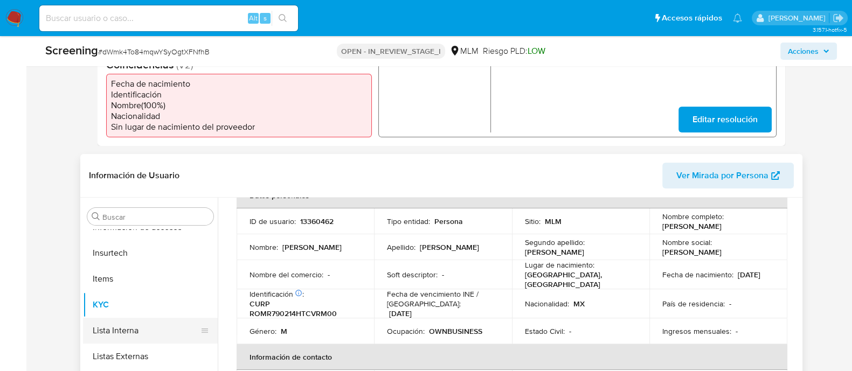
click at [161, 338] on button "Lista Interna" at bounding box center [146, 331] width 126 height 26
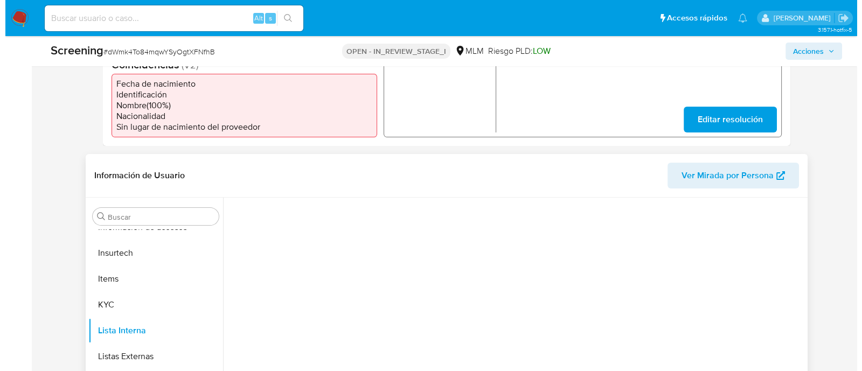
scroll to position [0, 0]
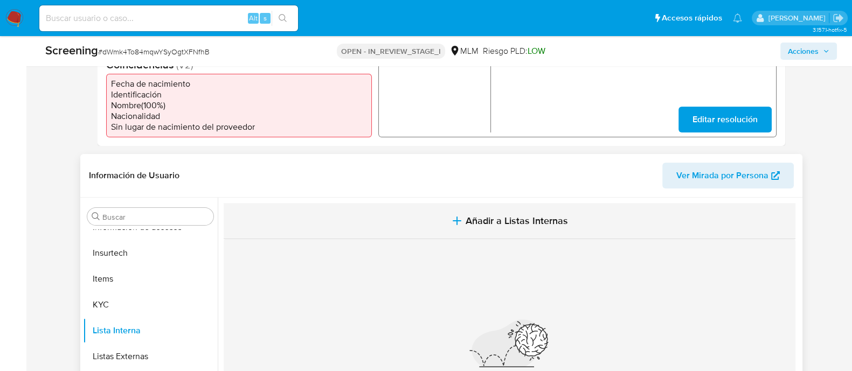
click at [470, 222] on span "Añadir a Listas Internas" at bounding box center [516, 221] width 102 height 12
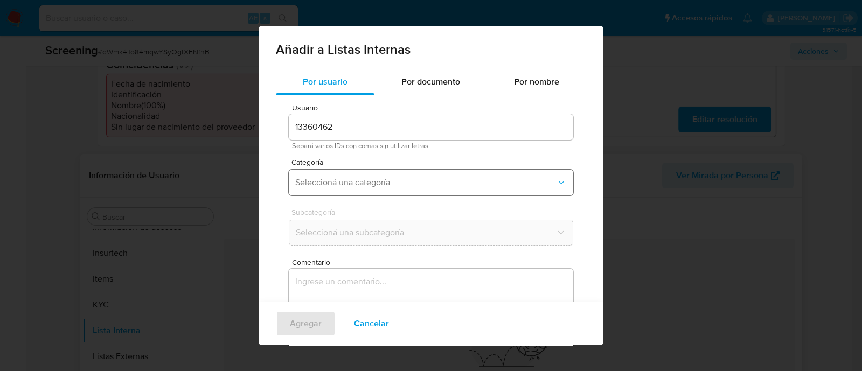
drag, startPoint x: 419, startPoint y: 172, endPoint x: 417, endPoint y: 179, distance: 6.8
click at [419, 173] on button "Seleccioná una categoría" at bounding box center [431, 183] width 284 height 26
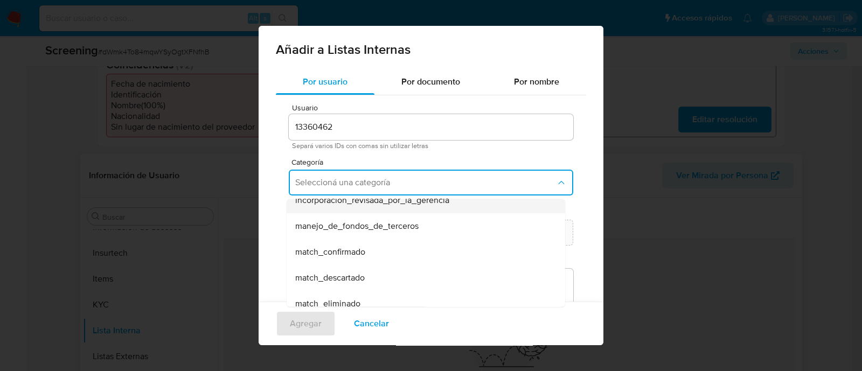
scroll to position [67, 0]
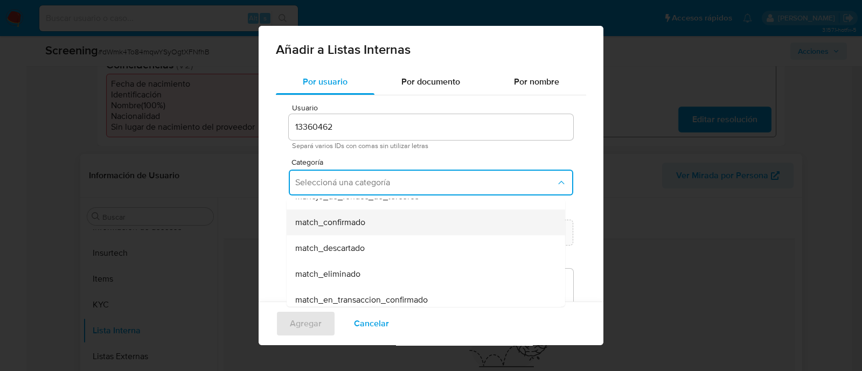
click at [340, 227] on span "match_confirmado" at bounding box center [330, 222] width 70 height 11
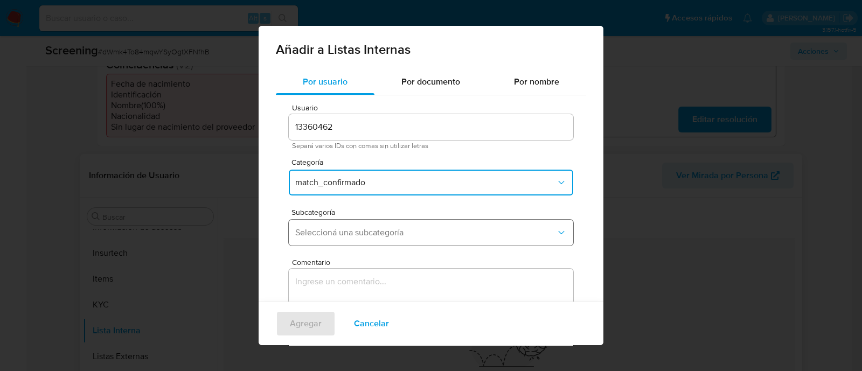
click at [339, 227] on span "Seleccioná una subcategoría" at bounding box center [425, 232] width 261 height 11
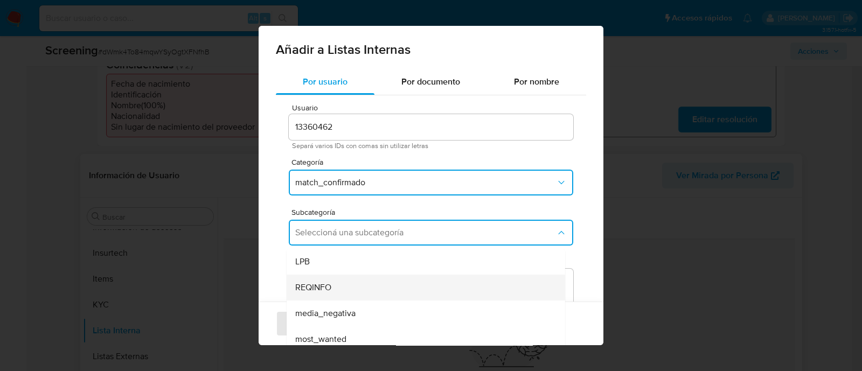
click at [318, 290] on span "REQINFO" at bounding box center [313, 287] width 36 height 11
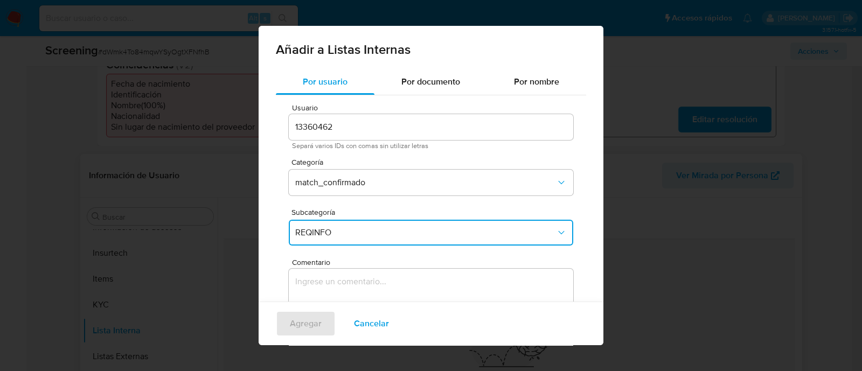
click at [318, 290] on textarea "Comentario" at bounding box center [431, 320] width 284 height 103
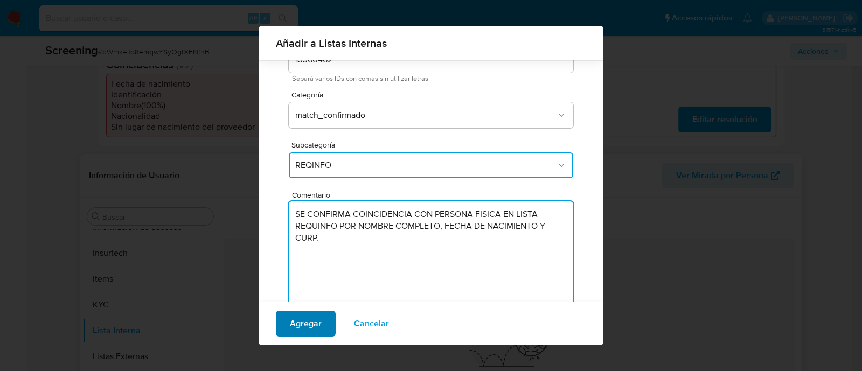
type textarea "SE CONFIRMA COINCIDENCIA CON PERSONA FISICA EN LISTA REQUINFO POR NOMBRE COMPLE…"
click at [311, 317] on span "Agregar" at bounding box center [306, 324] width 32 height 24
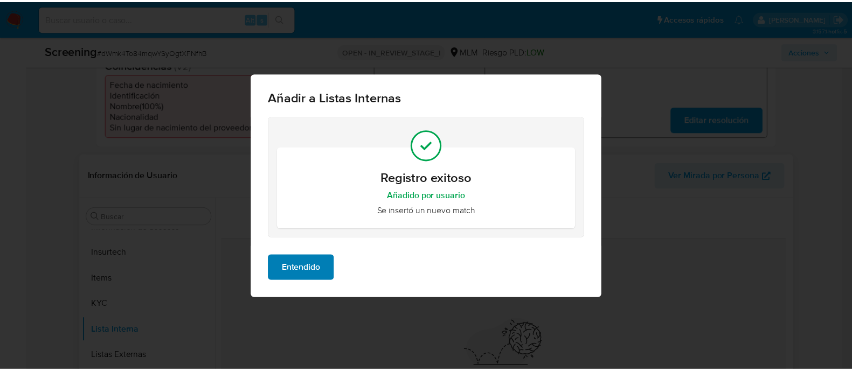
scroll to position [0, 0]
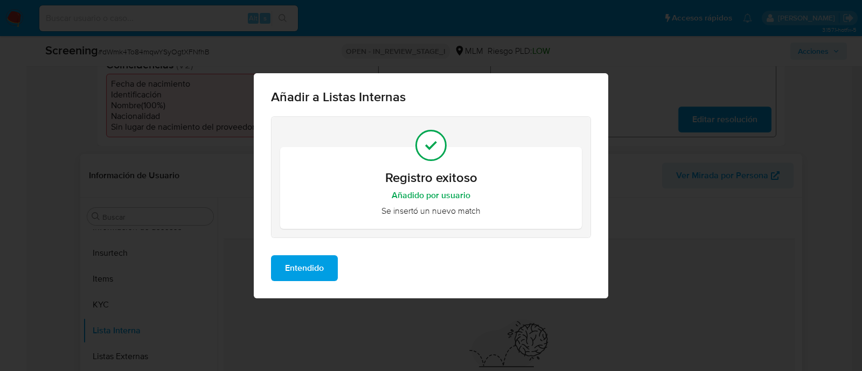
click at [305, 276] on span "Entendido" at bounding box center [304, 268] width 39 height 24
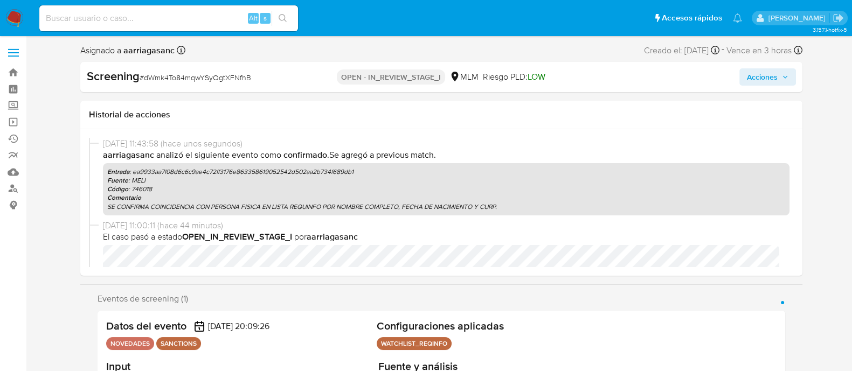
click at [787, 74] on button "Acciones" at bounding box center [767, 76] width 57 height 17
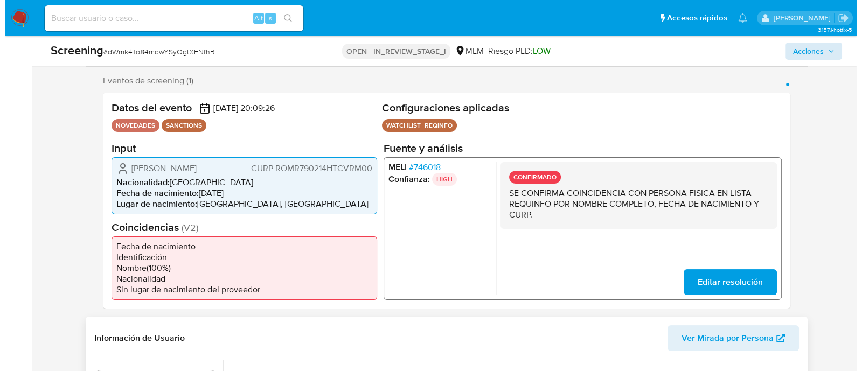
scroll to position [202, 0]
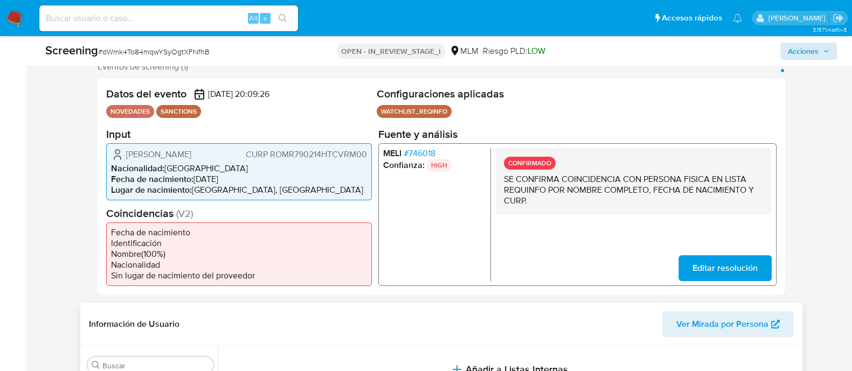
drag, startPoint x: 122, startPoint y: 152, endPoint x: 164, endPoint y: 163, distance: 43.4
click at [164, 161] on div "Ramon Alexandro Rovirosa Martinez CURP ROMR790214HTCVRM00" at bounding box center [239, 154] width 256 height 13
drag, startPoint x: 193, startPoint y: 187, endPoint x: 236, endPoint y: 186, distance: 42.6
click at [236, 184] on li "Fecha de nacimiento : 14/02/1979" at bounding box center [239, 178] width 256 height 11
click at [287, 159] on span "CURP ROMR790214HTCVRM00" at bounding box center [305, 154] width 121 height 11
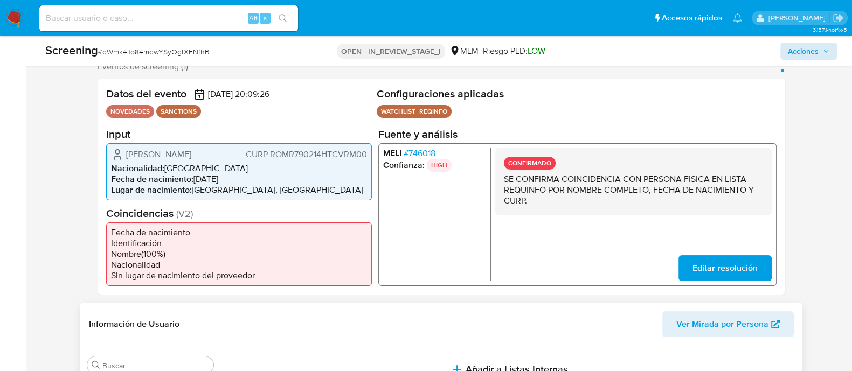
click at [287, 159] on span "CURP ROMR790214HTCVRM00" at bounding box center [305, 154] width 121 height 11
click at [789, 46] on span "Acciones" at bounding box center [802, 51] width 31 height 17
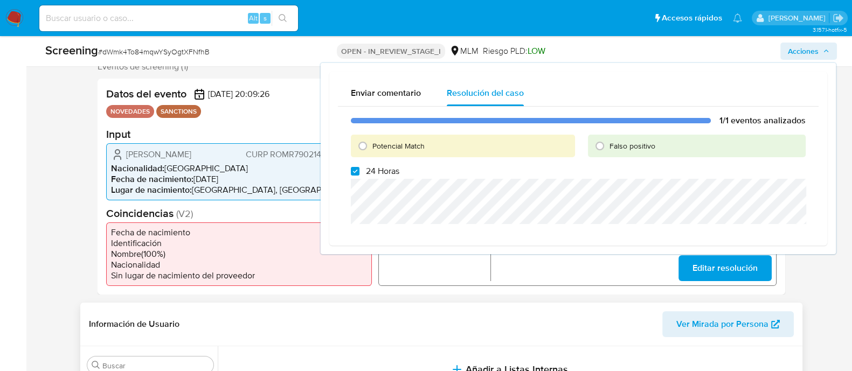
click at [349, 163] on div "1/1 eventos analizados Potencial Match Falso positivo 24 Horas" at bounding box center [578, 172] width 480 height 130
click at [352, 178] on div "1/1 eventos analizados Potencial Match Falso positivo 24 Horas" at bounding box center [578, 172] width 480 height 130
click at [354, 173] on input "24 Horas" at bounding box center [355, 171] width 9 height 9
checkbox input "false"
click at [361, 147] on input "Potencial Match" at bounding box center [362, 145] width 17 height 17
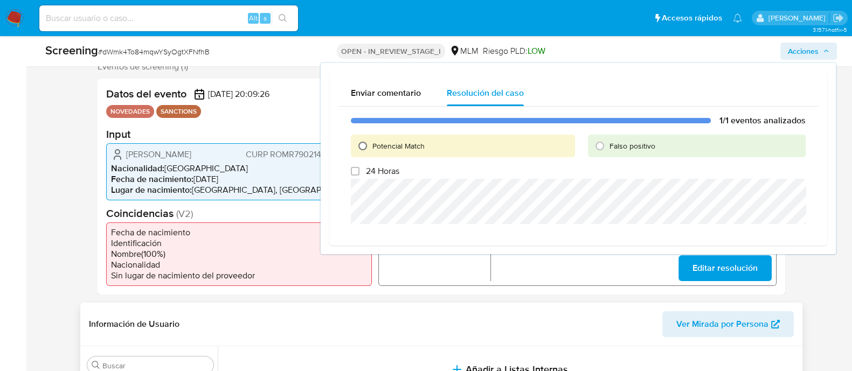
radio input "true"
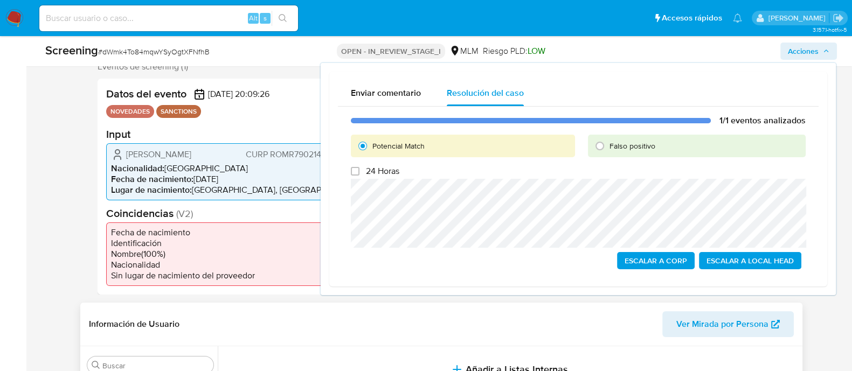
click at [771, 263] on span "Escalar a Local Head" at bounding box center [749, 260] width 87 height 15
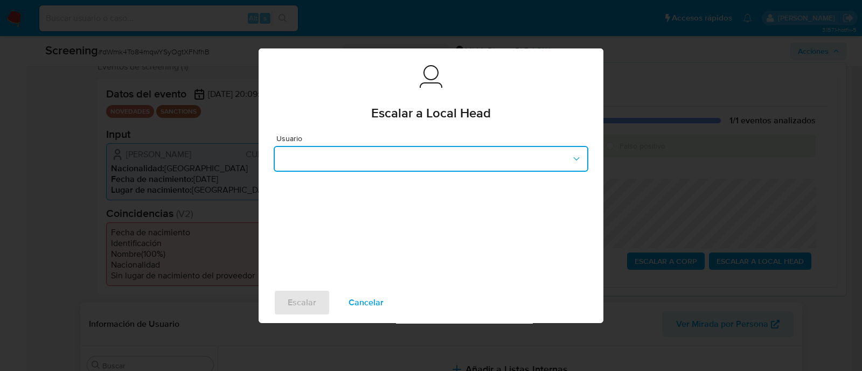
click at [354, 157] on button "button" at bounding box center [431, 159] width 315 height 26
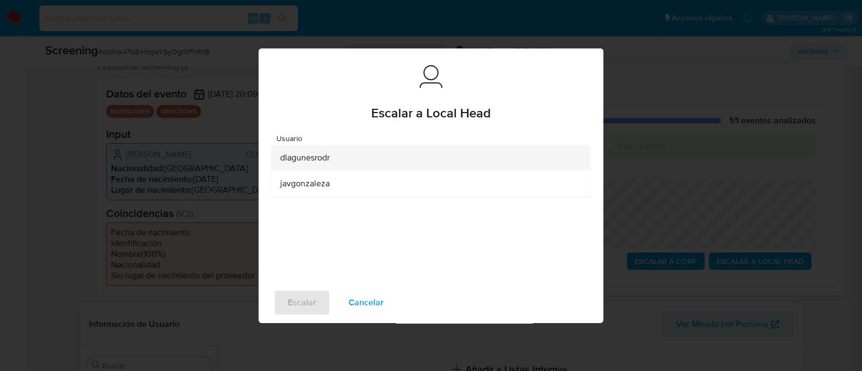
click at [318, 161] on span "dlagunesrodr" at bounding box center [305, 157] width 50 height 11
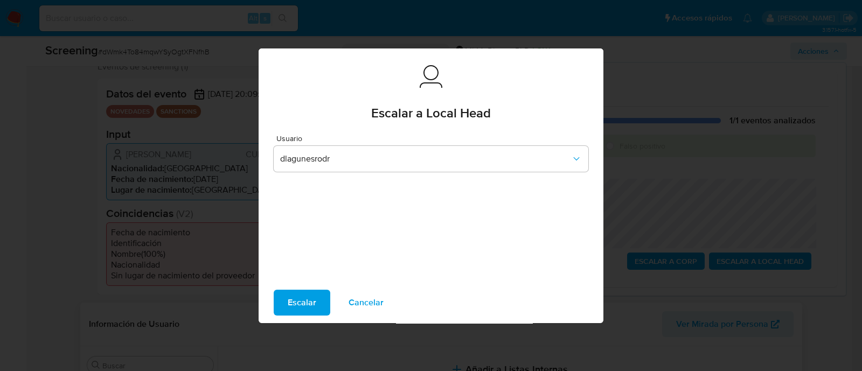
click at [298, 305] on span "Escalar" at bounding box center [302, 303] width 29 height 24
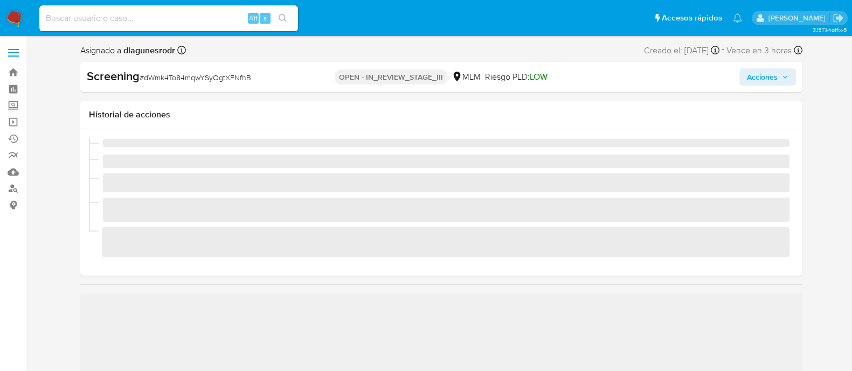
scroll to position [455, 0]
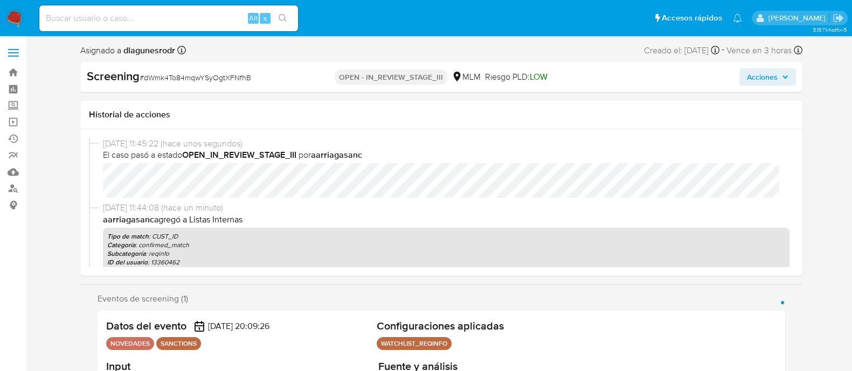
select select "10"
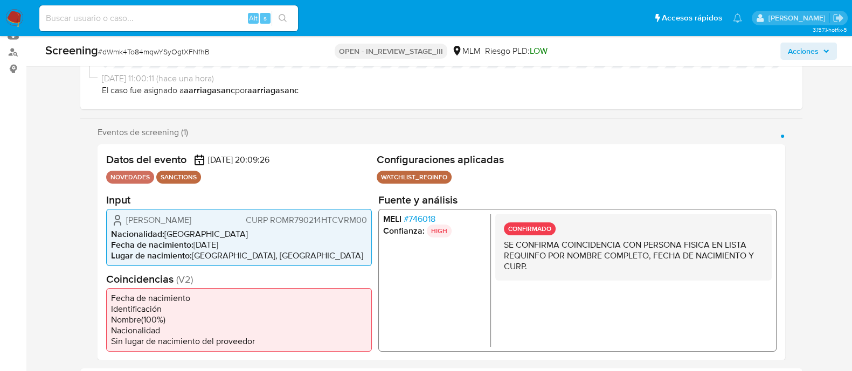
scroll to position [0, 0]
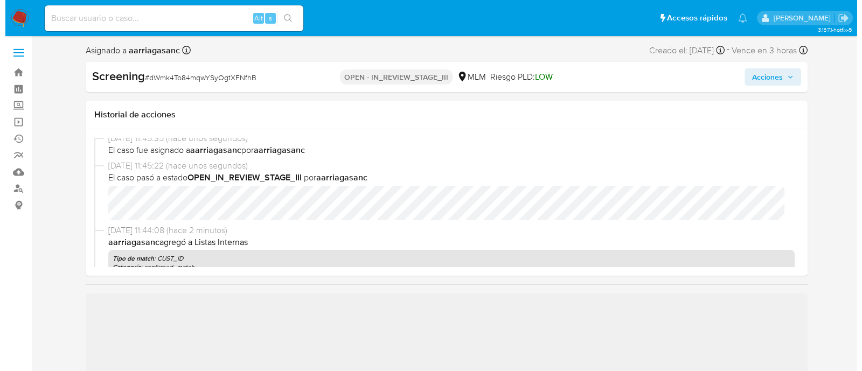
scroll to position [67, 0]
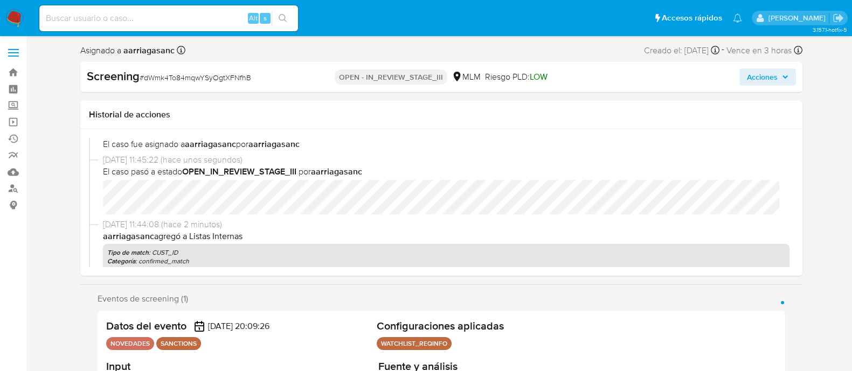
select select "10"
click at [758, 71] on span "Acciones" at bounding box center [762, 76] width 31 height 17
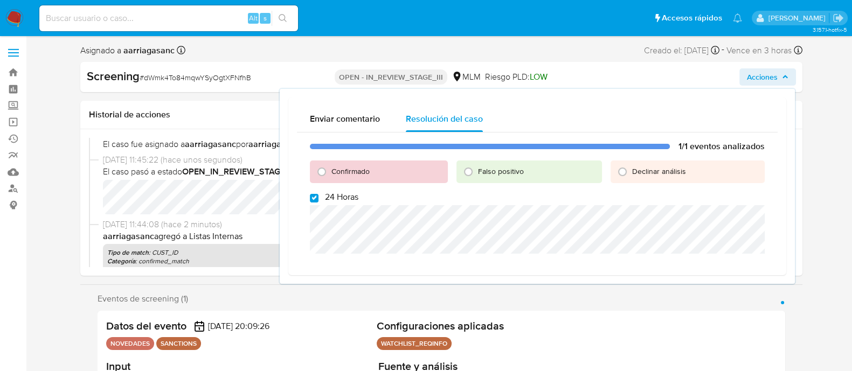
click at [312, 204] on div "1/1 eventos analizados Confirmado Falso positivo Declinar análisis 24 Horas" at bounding box center [537, 200] width 480 height 135
click at [315, 190] on div "1/1 eventos analizados Confirmado Falso positivo Declinar análisis 24 Horas" at bounding box center [537, 200] width 480 height 135
click at [314, 204] on div "1/1 eventos analizados Confirmado Falso positivo Declinar análisis 24 Horas" at bounding box center [537, 200] width 480 height 135
click at [314, 198] on input "24 Horas" at bounding box center [314, 198] width 9 height 9
checkbox input "false"
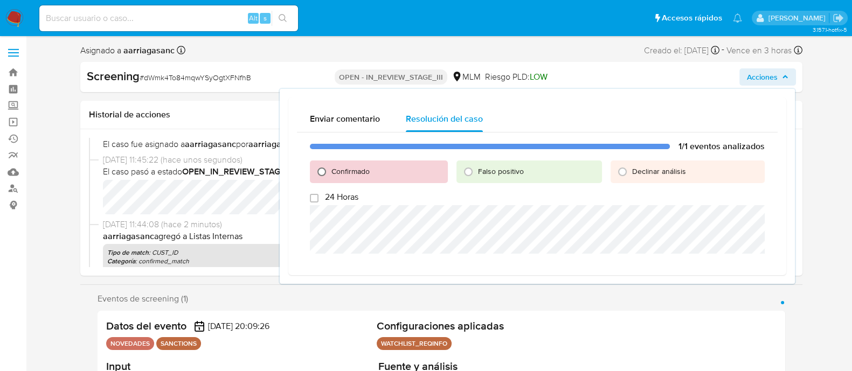
click at [320, 171] on input "Confirmado" at bounding box center [321, 171] width 17 height 17
radio input "true"
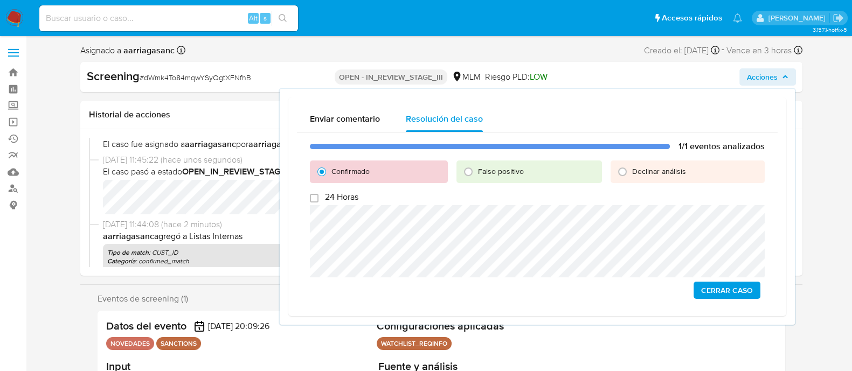
click at [752, 287] on span "Cerrar Caso" at bounding box center [727, 290] width 52 height 15
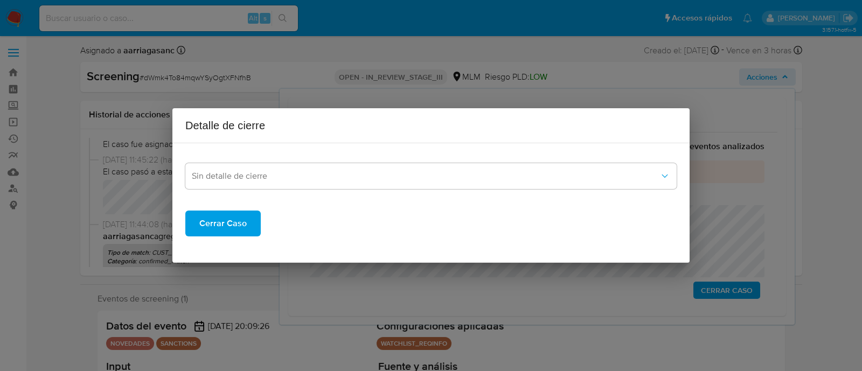
click at [245, 190] on div "Sin detalle de cierre Cerrar Caso" at bounding box center [430, 194] width 491 height 85
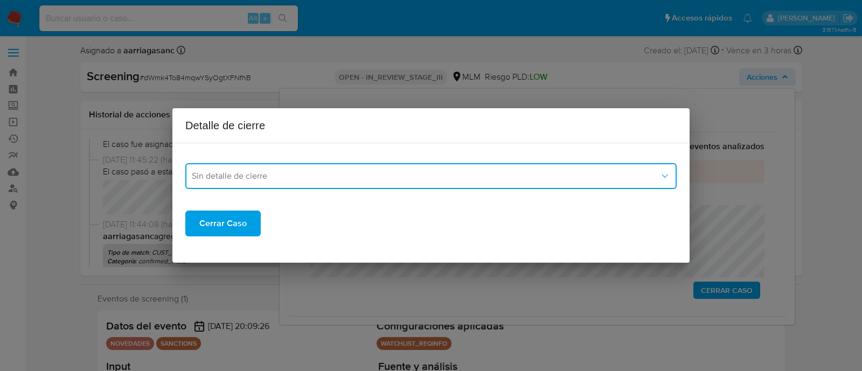
click at [245, 182] on button "Sin detalle de cierre" at bounding box center [430, 176] width 491 height 26
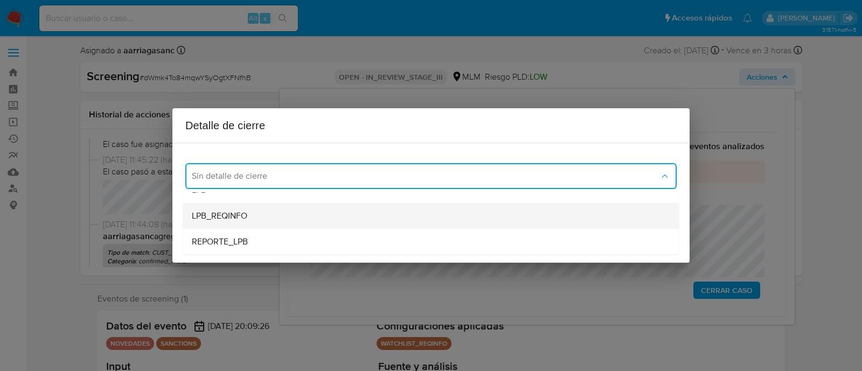
click at [232, 212] on span "LPB_REQINFO" at bounding box center [219, 216] width 55 height 11
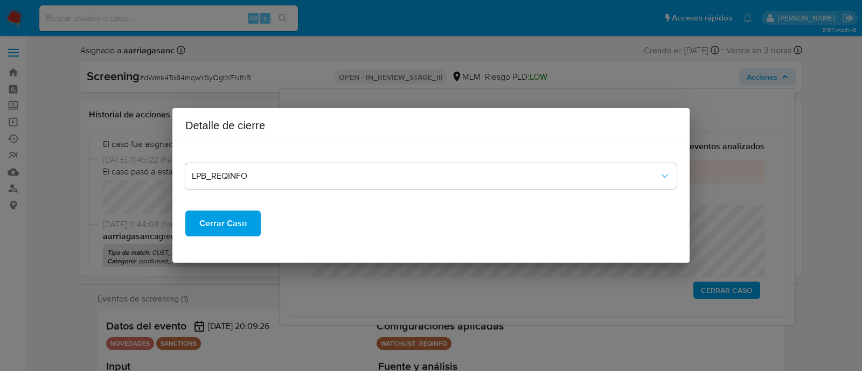
click at [229, 216] on span "Cerrar Caso" at bounding box center [222, 224] width 47 height 24
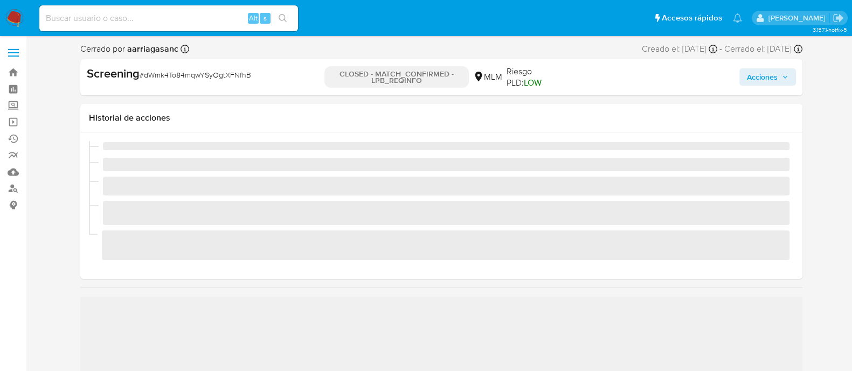
scroll to position [455, 0]
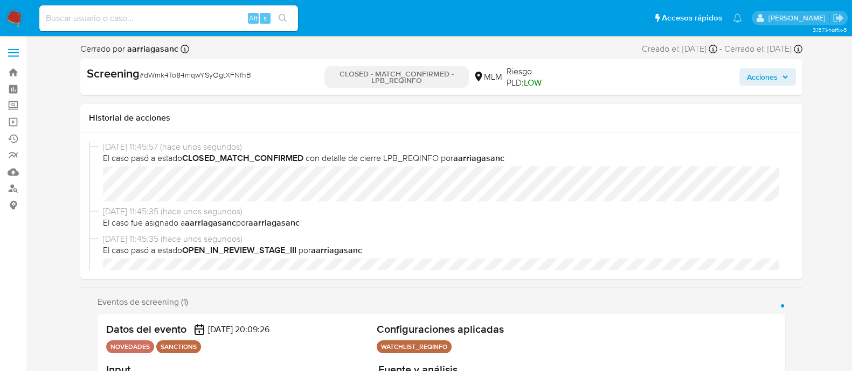
select select "10"
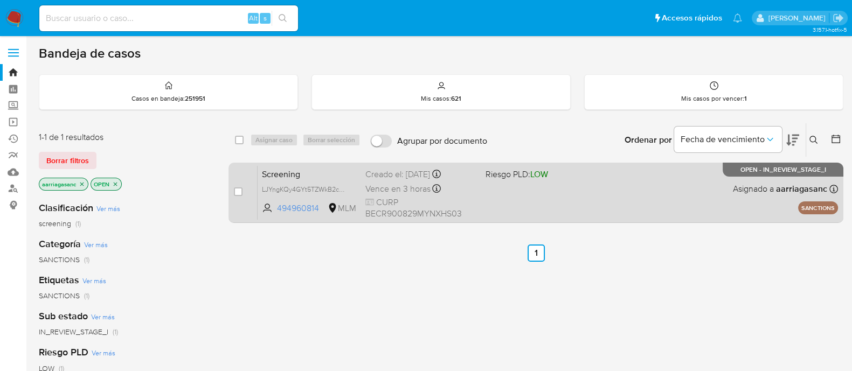
click at [530, 214] on div "Screening LJYngKQy4GYt5TZWkB2cUjYN 494960814 MLM Riesgo PLD: LOW Creado el: [DA…" at bounding box center [547, 192] width 580 height 54
click at [237, 190] on input "checkbox" at bounding box center [238, 191] width 9 height 9
checkbox input "true"
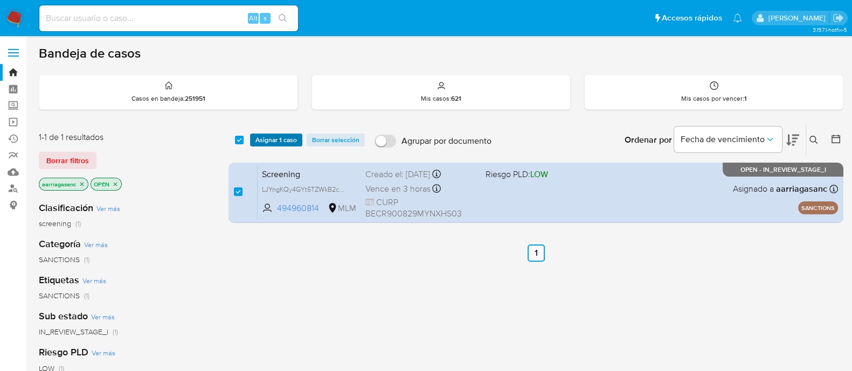
click at [280, 136] on span "Asignar 1 caso" at bounding box center [275, 140] width 41 height 11
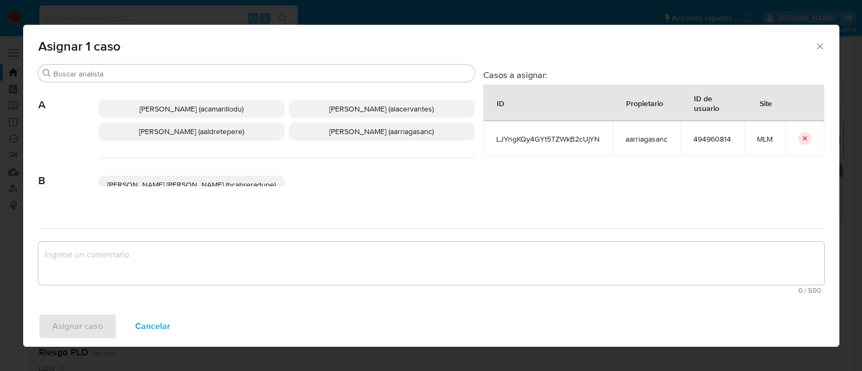
click at [376, 133] on span "[PERSON_NAME] (aarriagasanc)" at bounding box center [381, 131] width 104 height 11
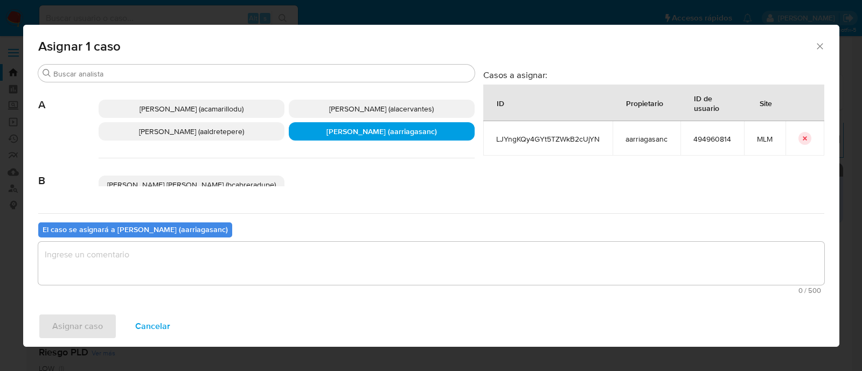
click at [331, 273] on textarea "assign-modal" at bounding box center [431, 263] width 786 height 43
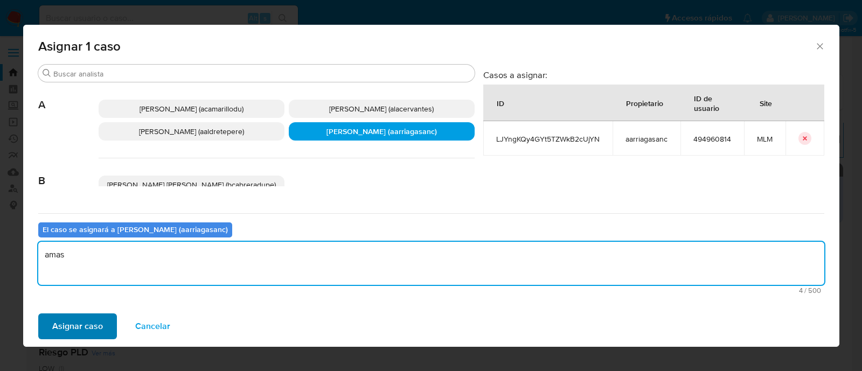
type textarea "amas"
click at [64, 326] on span "Asignar caso" at bounding box center [77, 327] width 51 height 24
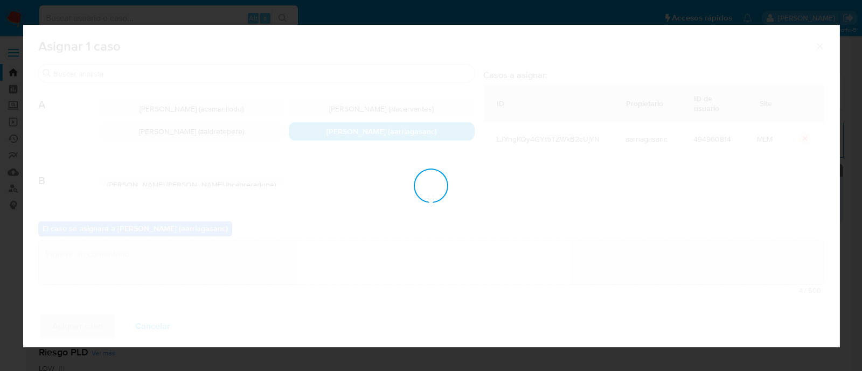
checkbox input "false"
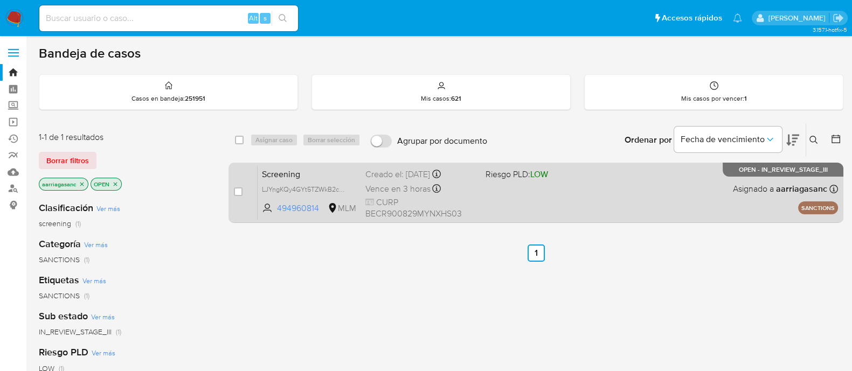
click at [503, 205] on div "Screening LJYngKQy4GYt5TZWkB2cUjYN 494960814 MLM Riesgo PLD: LOW Creado el: [DA…" at bounding box center [547, 192] width 580 height 54
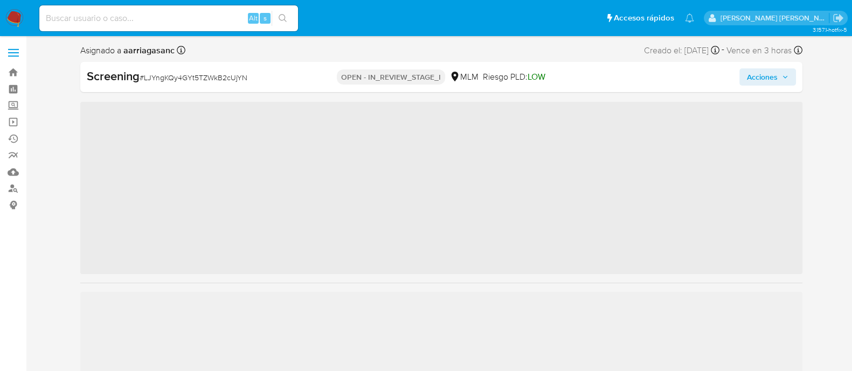
scroll to position [455, 0]
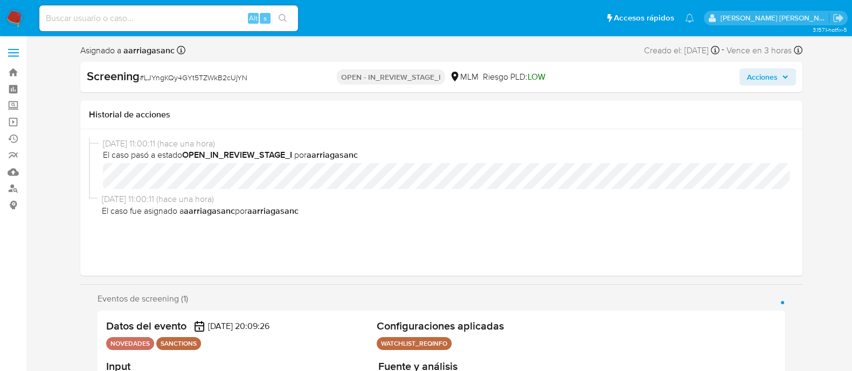
select select "10"
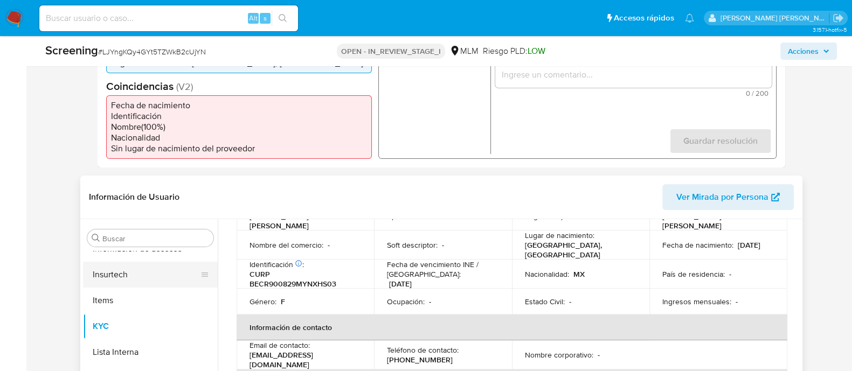
scroll to position [404, 0]
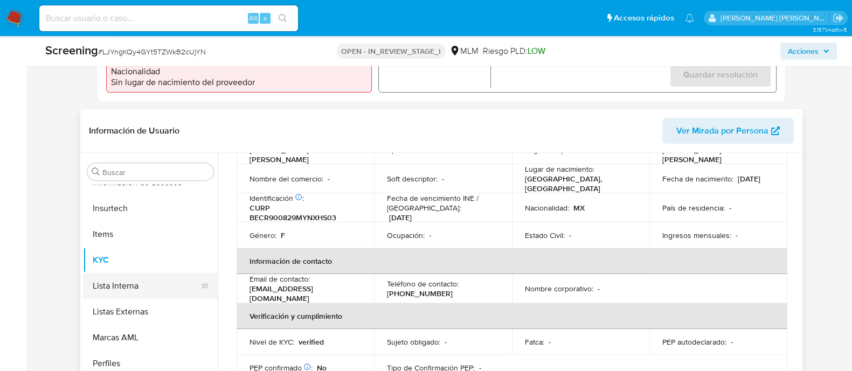
click at [141, 273] on button "Lista Interna" at bounding box center [146, 286] width 126 height 26
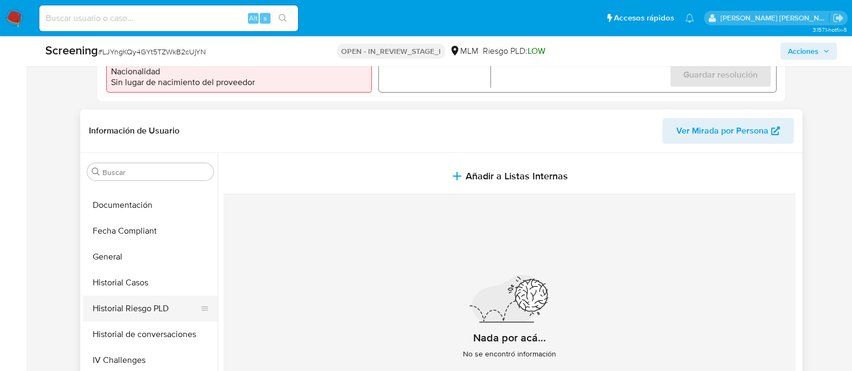
scroll to position [253, 0]
click at [150, 246] on button "General" at bounding box center [146, 255] width 126 height 26
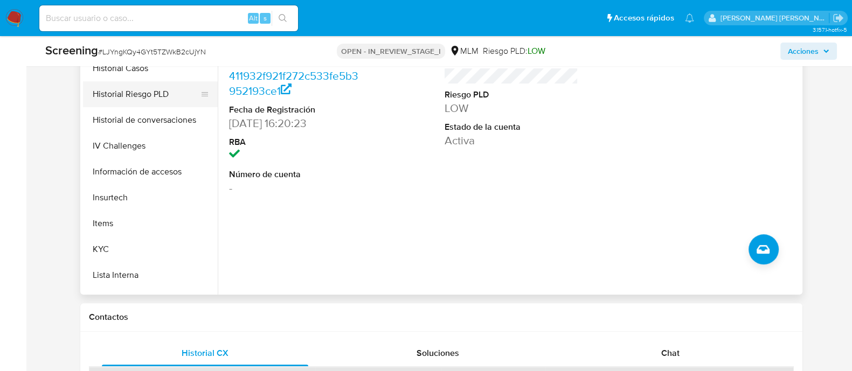
scroll to position [388, 0]
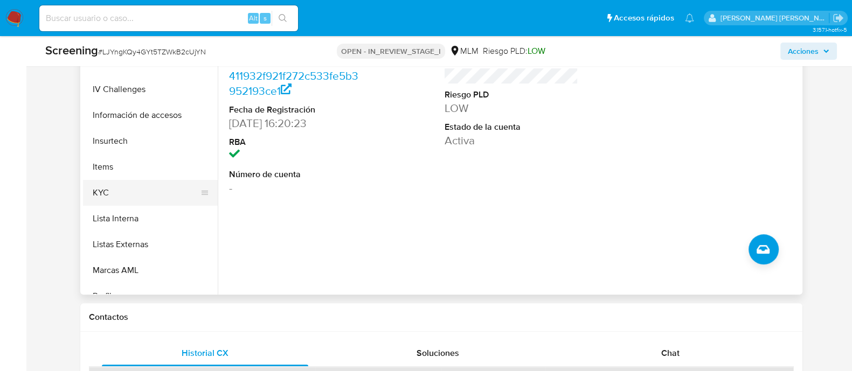
click at [118, 190] on button "KYC" at bounding box center [146, 193] width 126 height 26
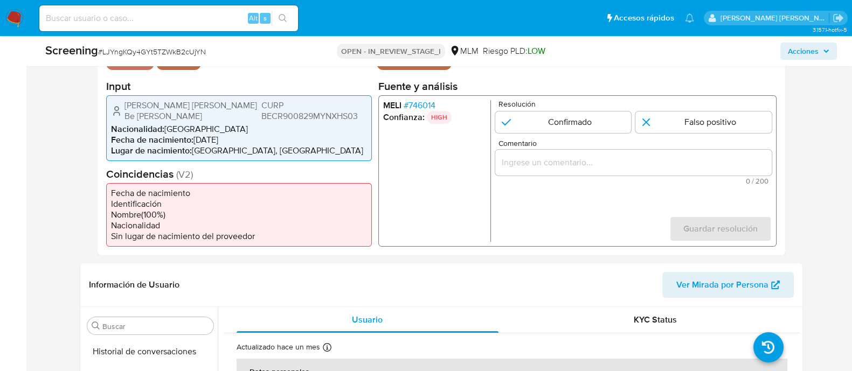
scroll to position [269, 0]
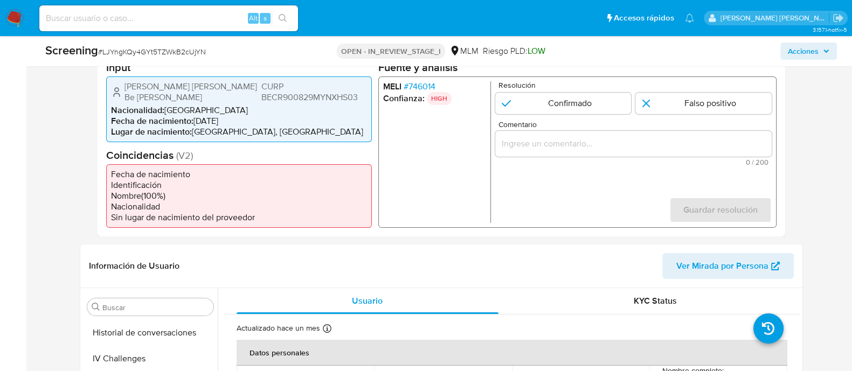
click at [544, 87] on p "Resolución" at bounding box center [634, 85] width 273 height 8
drag, startPoint x: 545, startPoint y: 100, endPoint x: 560, endPoint y: 136, distance: 39.3
click at [545, 101] on input "1 de 1" at bounding box center [562, 103] width 136 height 22
radio input "true"
click at [549, 148] on input "Comentario" at bounding box center [632, 143] width 276 height 14
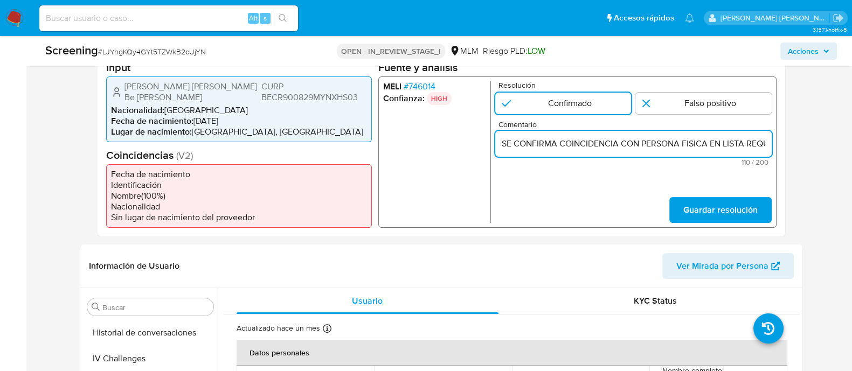
scroll to position [0, 257]
type input "SE CONFIRMA COINCIDENCIA CON PERSONA FISICA EN LISTA REQUINFO POR NOMBRE COMPLE…"
click at [724, 206] on span "Guardar resolución" at bounding box center [719, 210] width 74 height 24
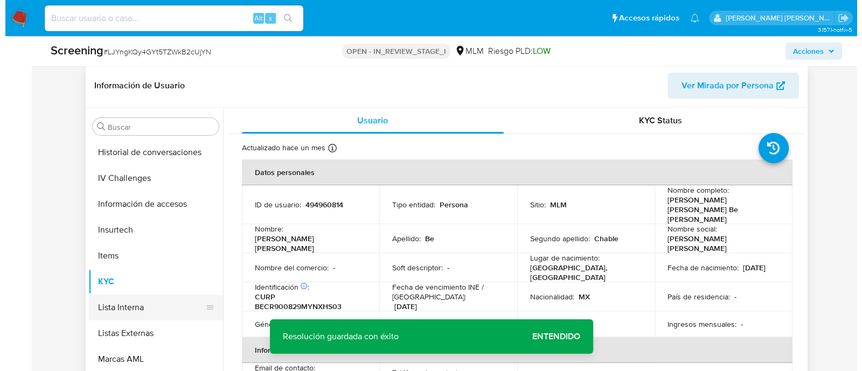
scroll to position [471, 0]
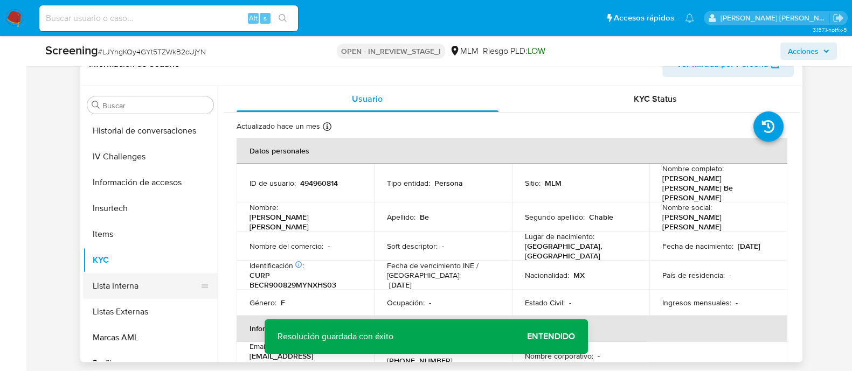
click at [127, 273] on button "Lista Interna" at bounding box center [146, 286] width 126 height 26
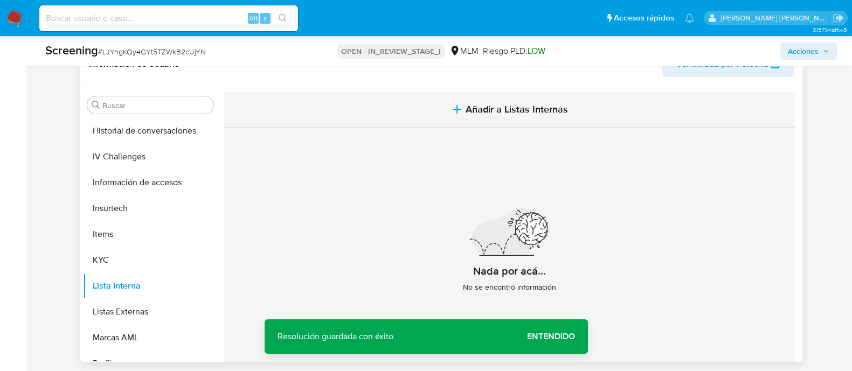
click at [513, 106] on span "Añadir a Listas Internas" at bounding box center [516, 109] width 102 height 12
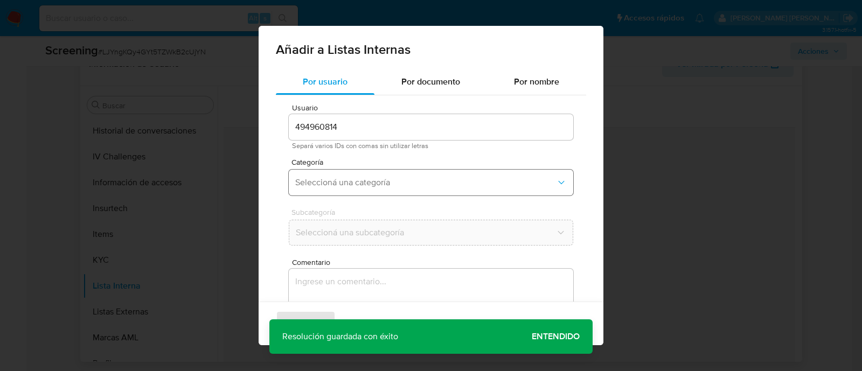
click at [337, 180] on span "Seleccioná una categoría" at bounding box center [425, 182] width 261 height 11
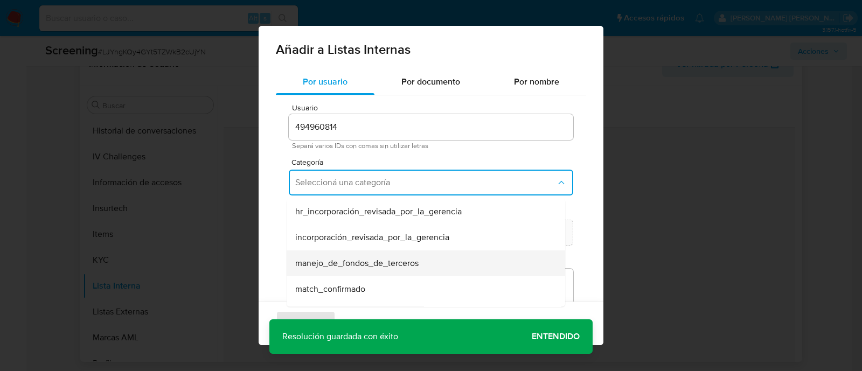
scroll to position [67, 0]
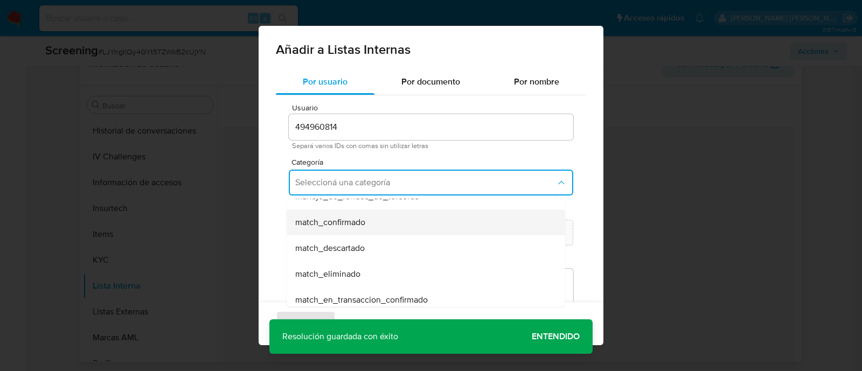
click at [359, 217] on span "match_confirmado" at bounding box center [330, 222] width 70 height 11
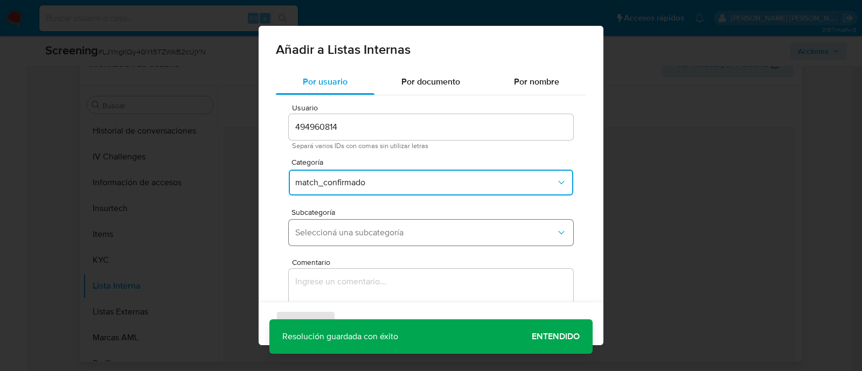
click at [352, 227] on span "Seleccioná una subcategoría" at bounding box center [425, 232] width 261 height 11
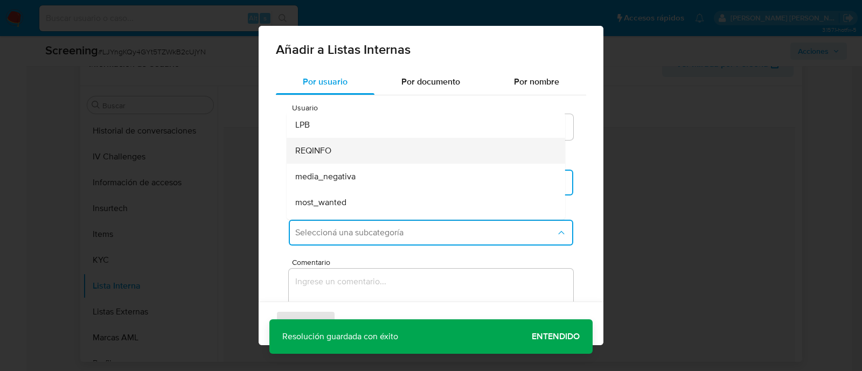
click at [327, 157] on div "REQINFO" at bounding box center [422, 151] width 255 height 26
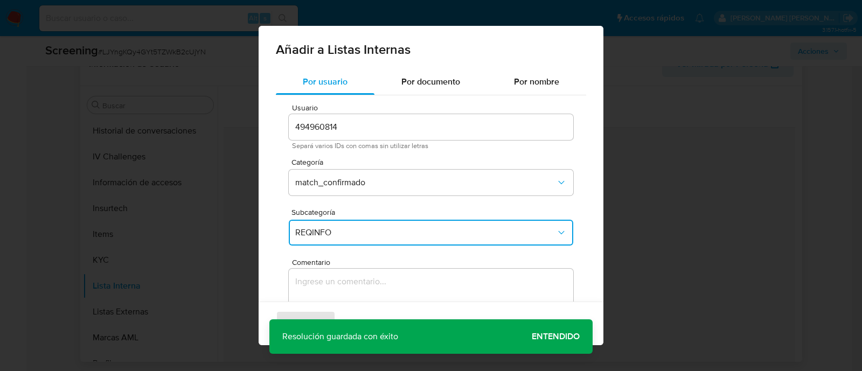
click at [328, 284] on textarea "Comentario" at bounding box center [431, 320] width 284 height 103
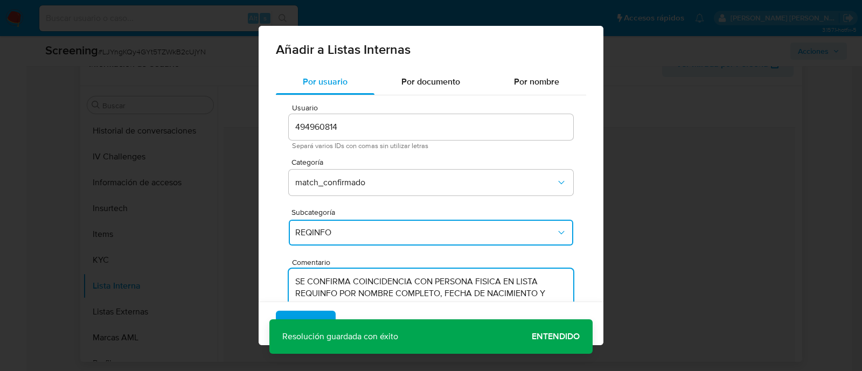
type textarea "SE CONFIRMA COINCIDENCIA CON PERSONA FISICA EN LISTA REQUINFO POR NOMBRE COMPLE…"
click at [560, 327] on div "Agregar Cancelar" at bounding box center [431, 324] width 345 height 44
click at [541, 332] on div "Agregar Cancelar" at bounding box center [431, 324] width 345 height 44
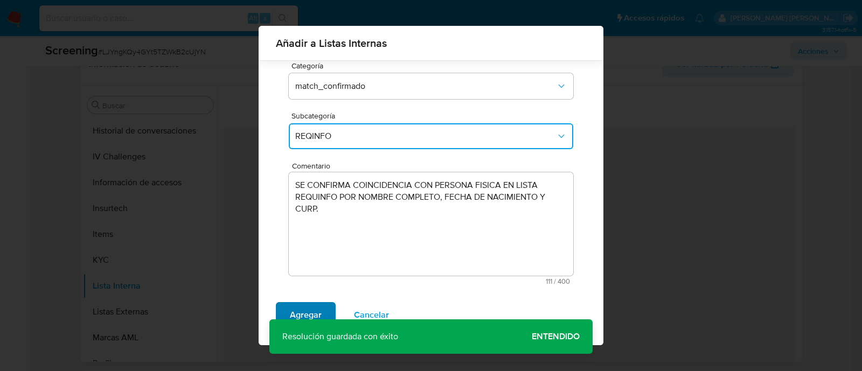
click at [307, 308] on span "Agregar" at bounding box center [306, 315] width 32 height 24
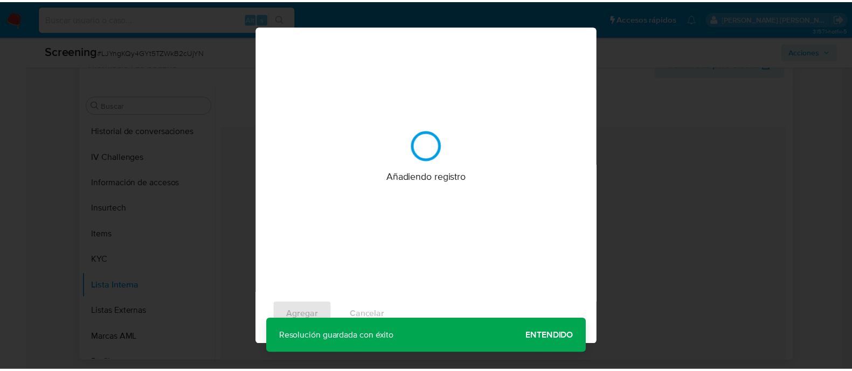
scroll to position [0, 0]
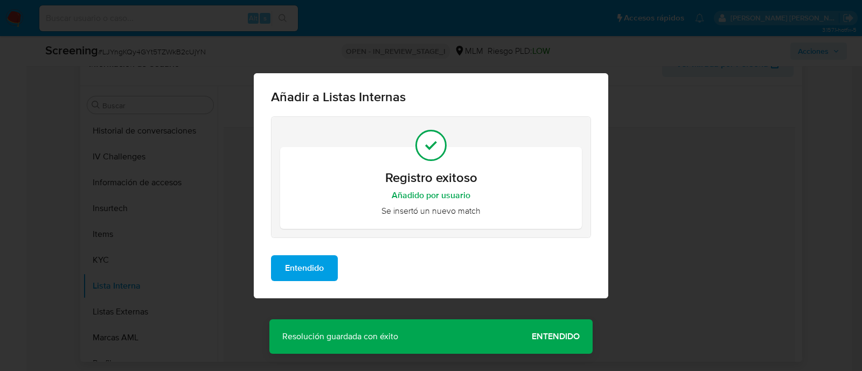
click at [320, 270] on span "Entendido" at bounding box center [304, 268] width 39 height 24
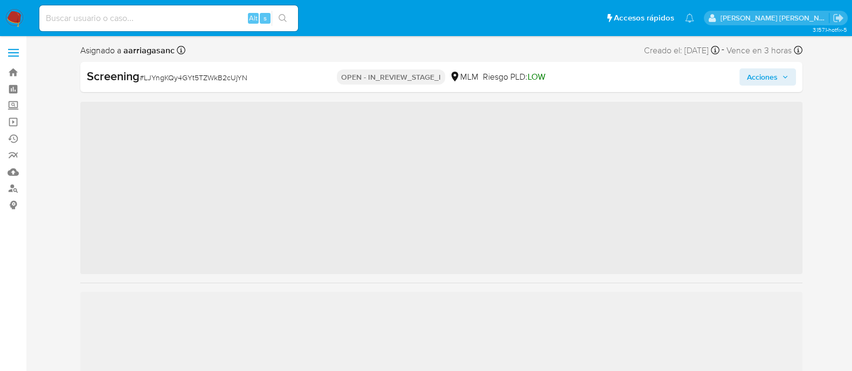
scroll to position [455, 0]
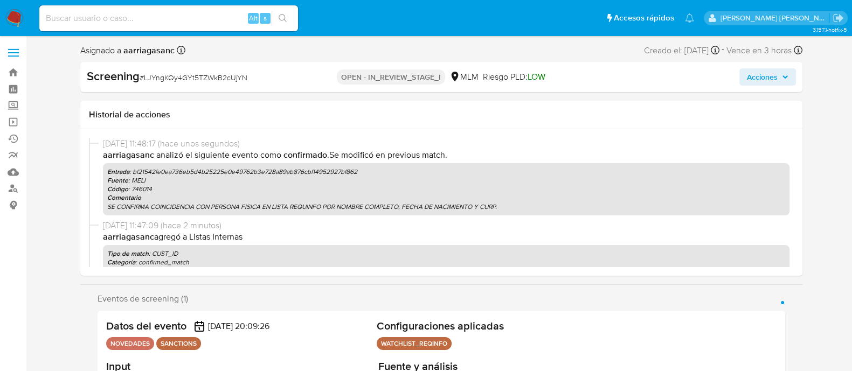
select select "10"
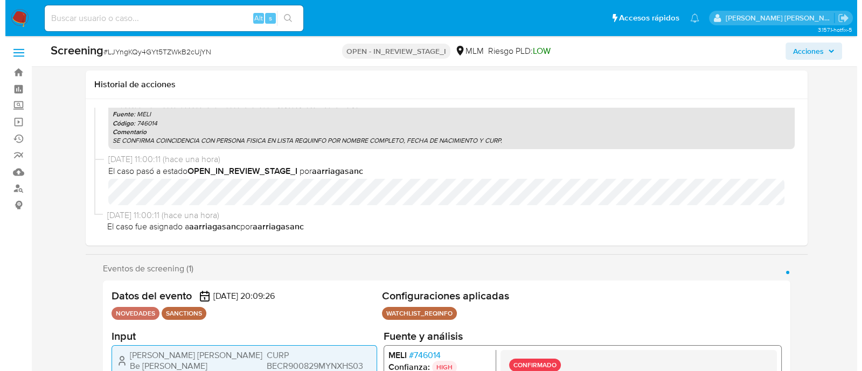
scroll to position [134, 0]
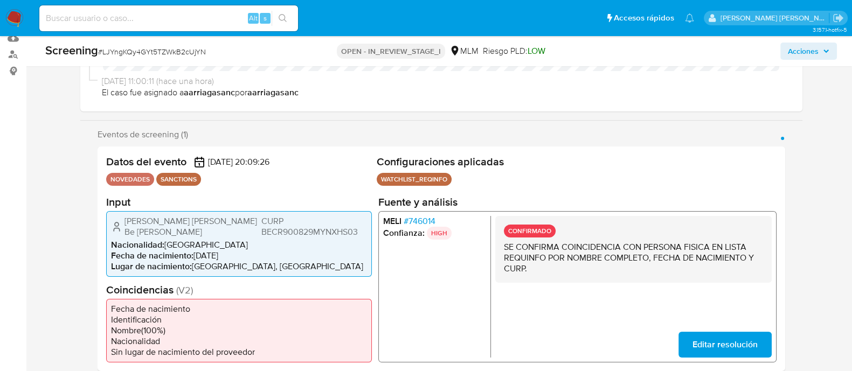
drag, startPoint x: 121, startPoint y: 221, endPoint x: 237, endPoint y: 225, distance: 115.9
click at [237, 225] on div "[PERSON_NAME] [PERSON_NAME] Be [PERSON_NAME] BECR900829MYNXHS03" at bounding box center [239, 226] width 256 height 22
drag, startPoint x: 197, startPoint y: 246, endPoint x: 241, endPoint y: 245, distance: 44.7
click at [241, 250] on li "Fecha de nacimiento : 29/08/1990" at bounding box center [239, 255] width 256 height 11
click at [291, 219] on span "CURP BECR900829MYNXHS03" at bounding box center [314, 226] width 106 height 22
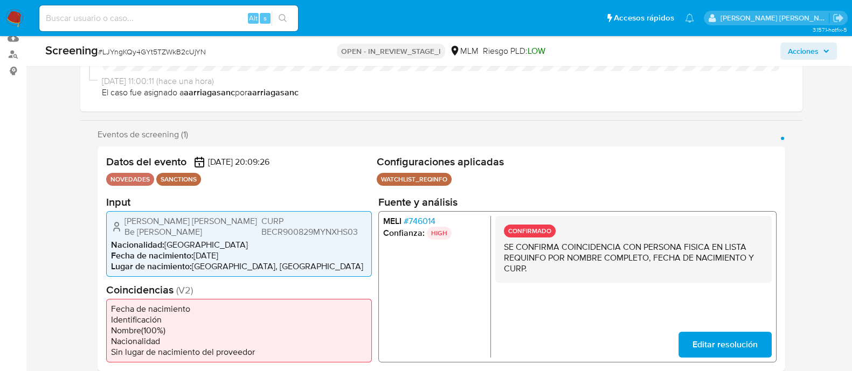
click at [291, 219] on span "CURP BECR900829MYNXHS03" at bounding box center [314, 226] width 106 height 22
click at [803, 44] on span "Acciones" at bounding box center [802, 51] width 31 height 17
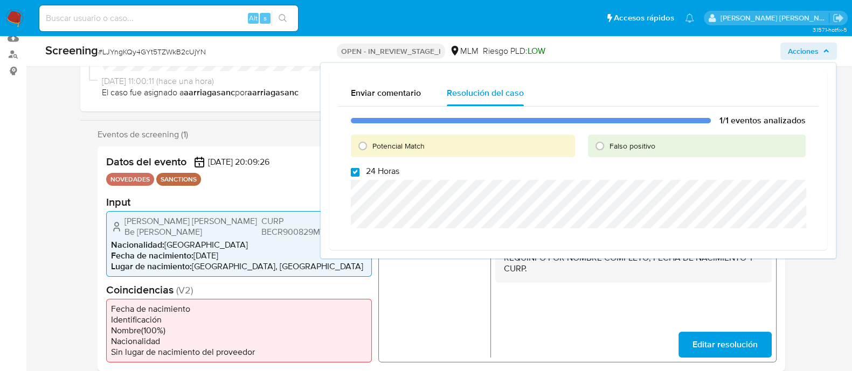
click at [354, 174] on input "24 Horas" at bounding box center [355, 172] width 9 height 9
checkbox input "false"
click at [365, 141] on input "Potencial Match" at bounding box center [362, 145] width 17 height 17
radio input "true"
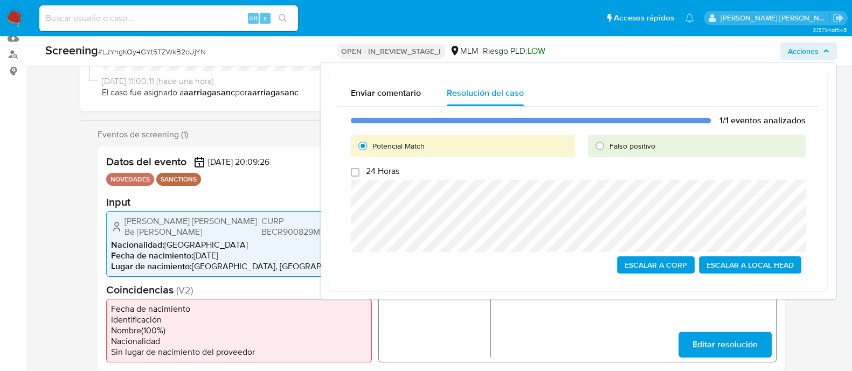
click at [741, 265] on span "Escalar a Local Head" at bounding box center [749, 264] width 87 height 15
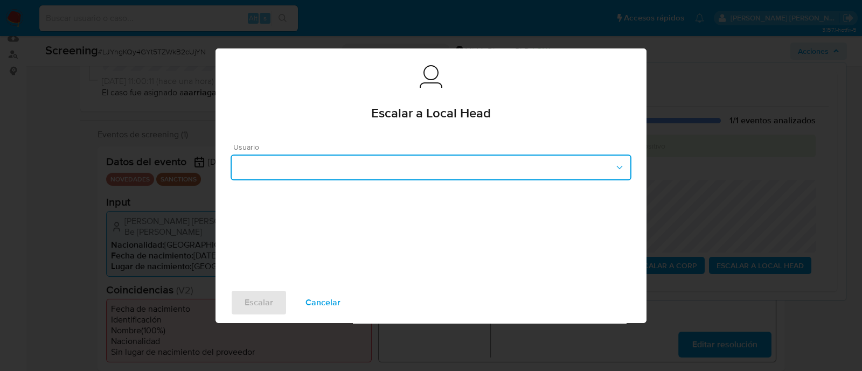
click at [409, 168] on button "button" at bounding box center [431, 168] width 401 height 26
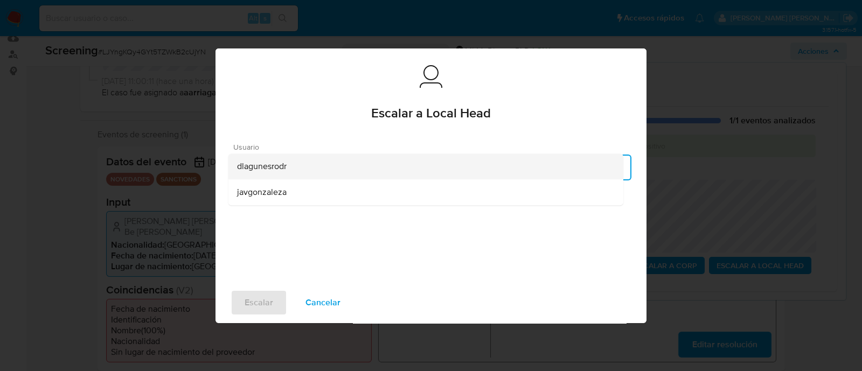
click at [267, 165] on span "dlagunesrodr" at bounding box center [262, 166] width 50 height 11
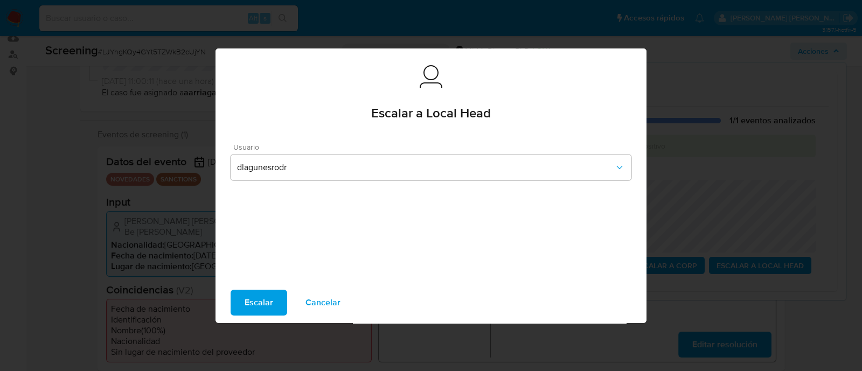
click at [256, 302] on span "Escalar" at bounding box center [259, 303] width 29 height 24
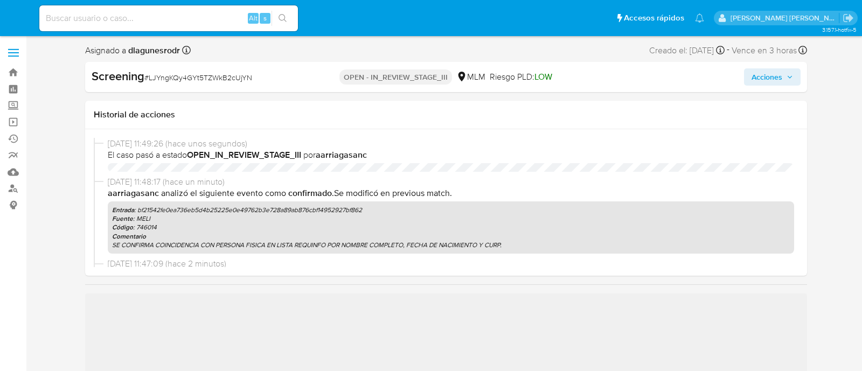
select select "10"
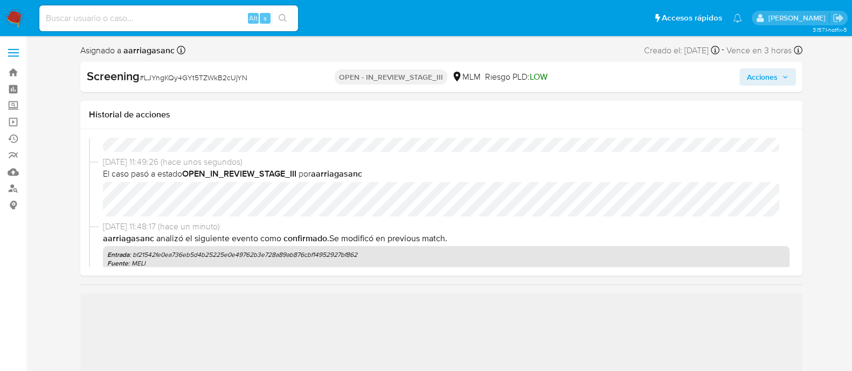
scroll to position [67, 0]
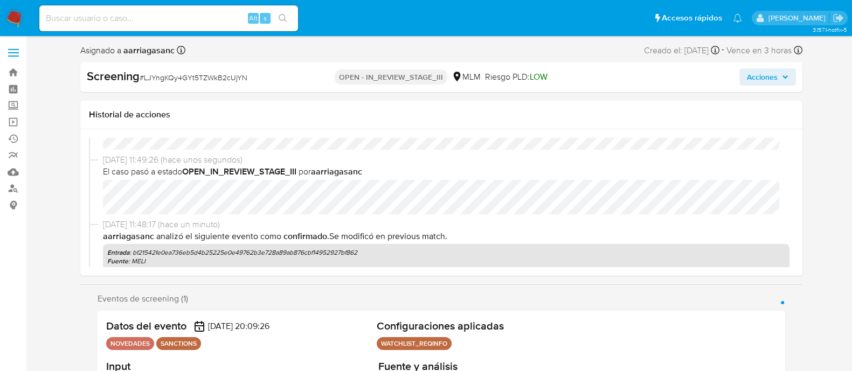
select select "10"
click at [770, 78] on span "Acciones" at bounding box center [762, 76] width 31 height 17
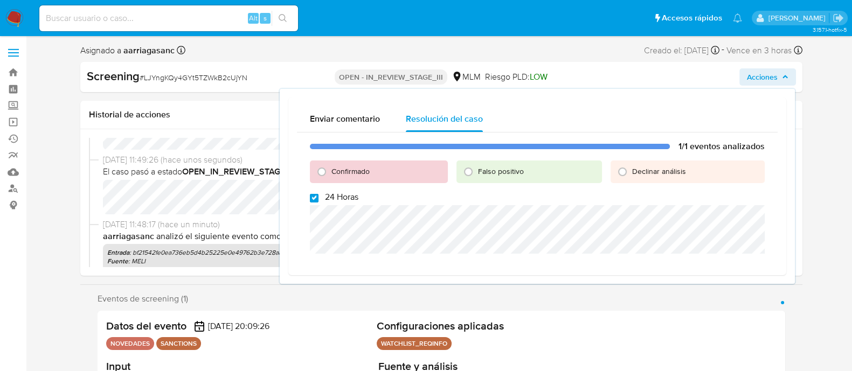
click at [311, 201] on input "24 Horas" at bounding box center [314, 198] width 9 height 9
checkbox input "false"
click at [318, 171] on input "Confirmado" at bounding box center [321, 171] width 17 height 17
radio input "true"
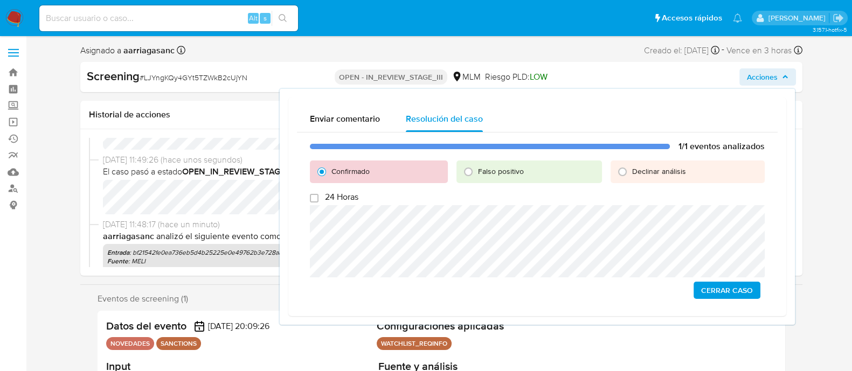
click at [730, 292] on span "Cerrar Caso" at bounding box center [727, 290] width 52 height 15
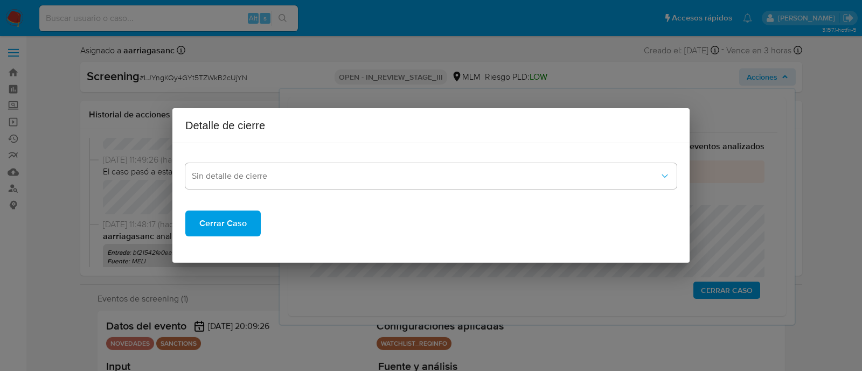
click at [218, 217] on span "Cerrar Caso" at bounding box center [222, 224] width 47 height 24
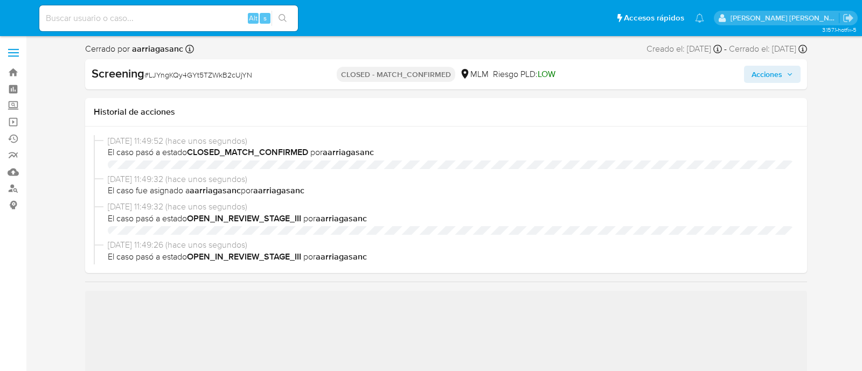
select select "10"
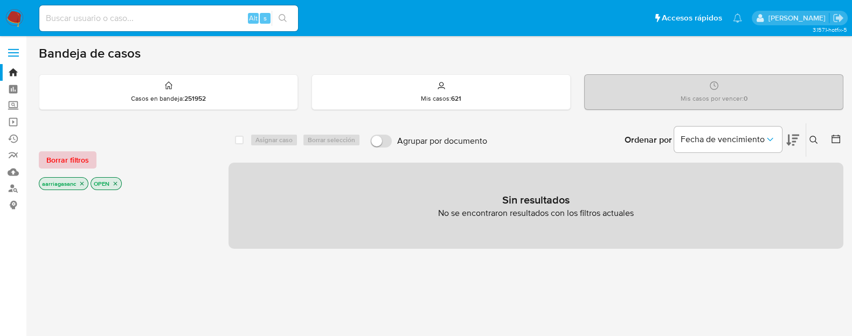
click at [78, 159] on span "Borrar filtros" at bounding box center [67, 159] width 43 height 15
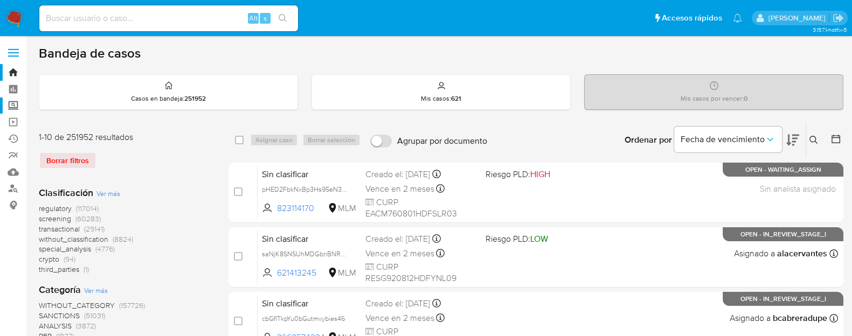
click at [16, 111] on label "Screening" at bounding box center [64, 105] width 128 height 17
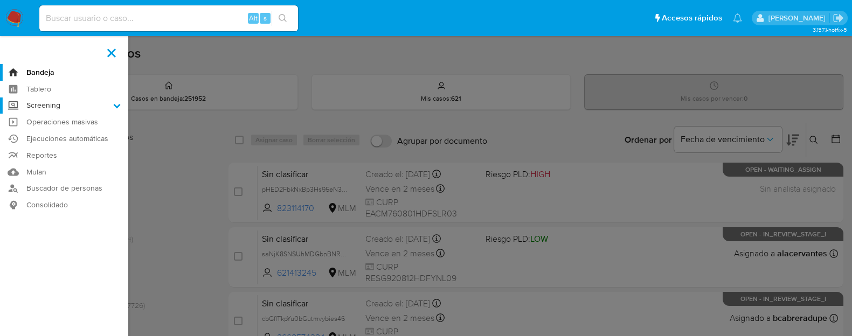
click at [0, 0] on input "Screening" at bounding box center [0, 0] width 0 height 0
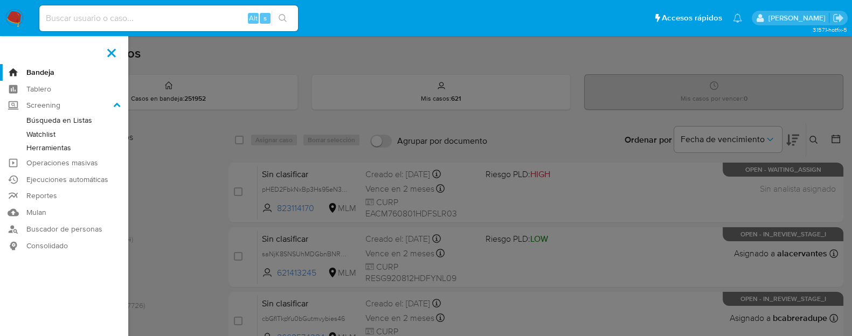
click at [51, 130] on link "Watchlist" at bounding box center [64, 134] width 128 height 13
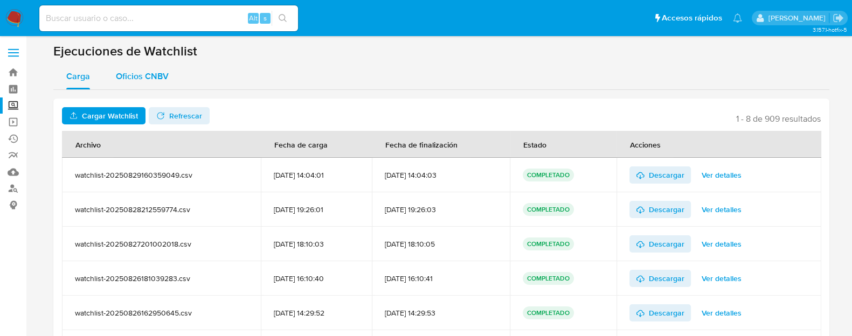
click at [154, 76] on span "Oficios CNBV" at bounding box center [142, 76] width 53 height 12
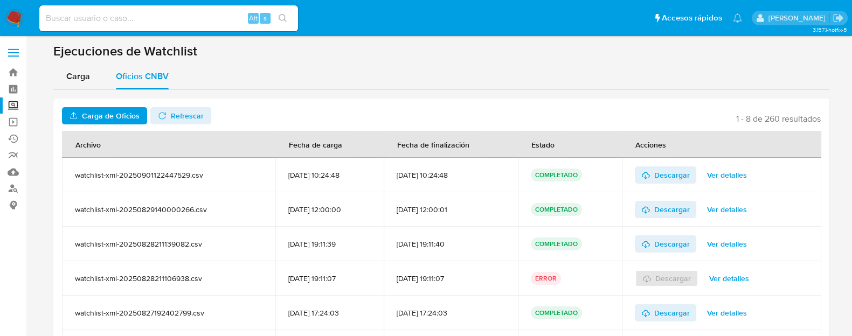
drag, startPoint x: 40, startPoint y: 44, endPoint x: 218, endPoint y: 52, distance: 178.5
click at [218, 52] on section at bounding box center [441, 255] width 804 height 425
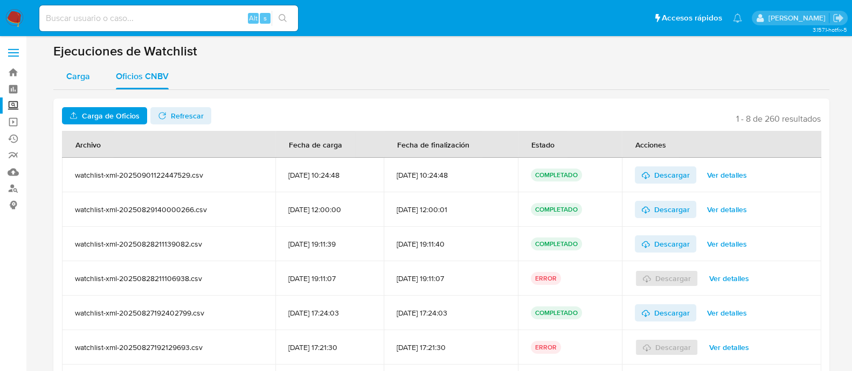
click at [73, 80] on span "Carga" at bounding box center [78, 76] width 24 height 12
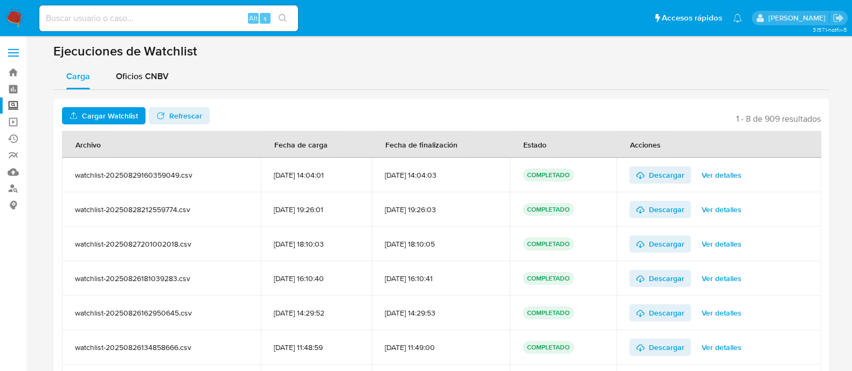
click at [0, 18] on nav "Pausado Ver notificaciones Alt s Accesos rápidos Presiona las siguientes teclas…" at bounding box center [426, 18] width 852 height 36
click at [13, 19] on img at bounding box center [14, 18] width 18 height 18
